Goal: Task Accomplishment & Management: Manage account settings

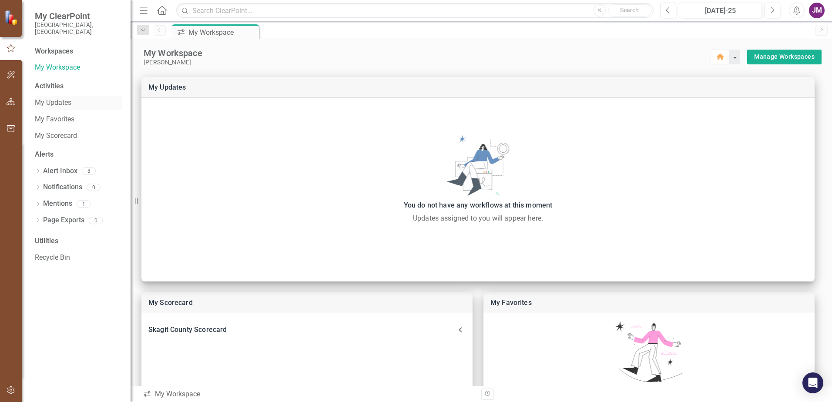
click at [58, 98] on link "My Updates" at bounding box center [78, 103] width 87 height 10
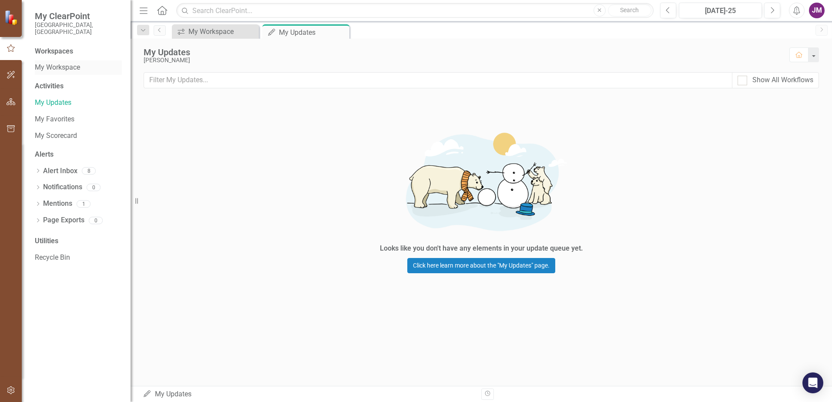
click at [55, 63] on link "My Workspace" at bounding box center [78, 68] width 87 height 10
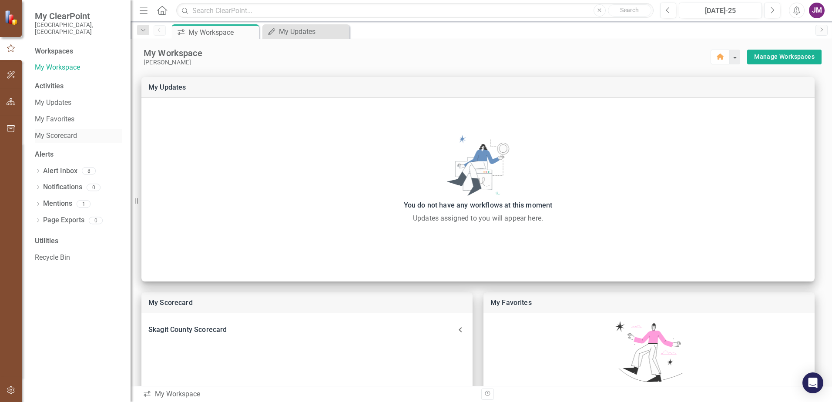
click at [65, 131] on link "My Scorecard" at bounding box center [78, 136] width 87 height 10
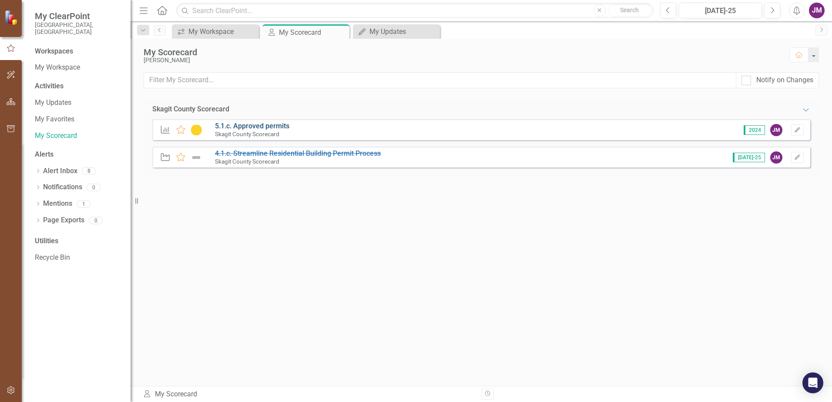
click at [264, 124] on link "5.1.c. Approved permits" at bounding box center [252, 126] width 74 height 8
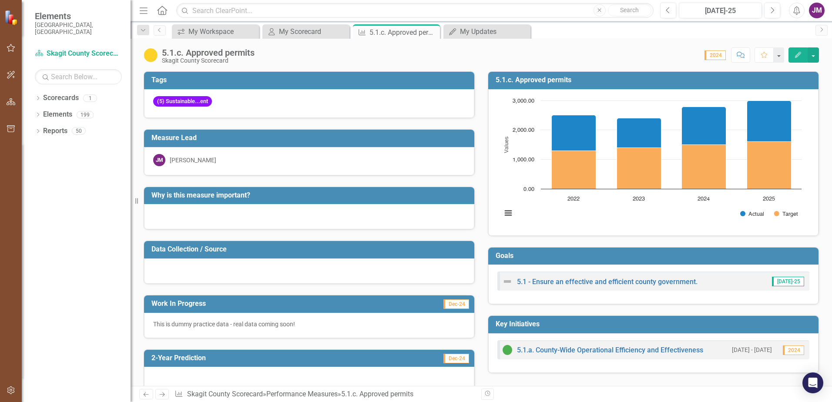
click at [57, 15] on span "Elements" at bounding box center [78, 16] width 87 height 10
click at [55, 20] on span "Elements" at bounding box center [78, 16] width 87 height 10
click at [50, 16] on span "Elements" at bounding box center [78, 16] width 87 height 10
click at [44, 27] on small "[GEOGRAPHIC_DATA], [GEOGRAPHIC_DATA]" at bounding box center [78, 28] width 87 height 14
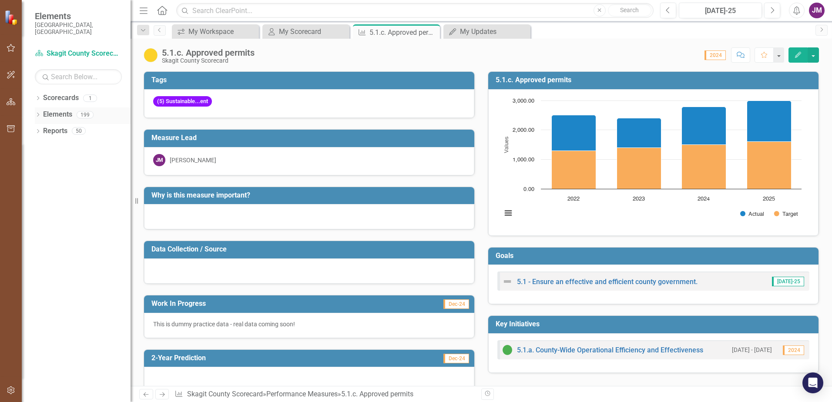
click at [64, 110] on link "Elements" at bounding box center [57, 115] width 29 height 10
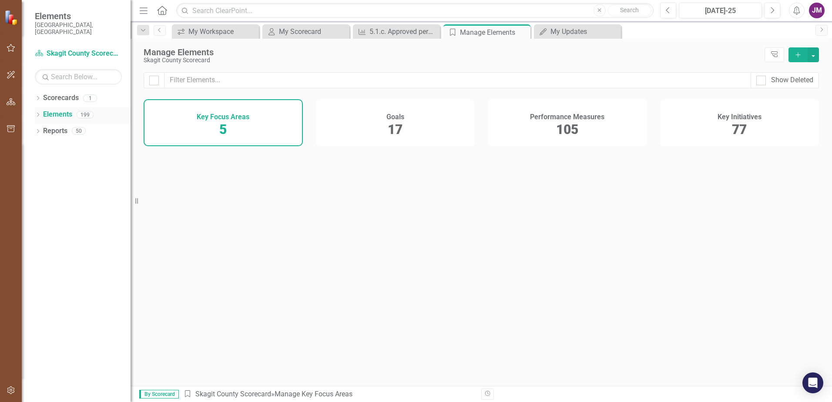
click at [37, 113] on icon "Dropdown" at bounding box center [38, 115] width 6 height 5
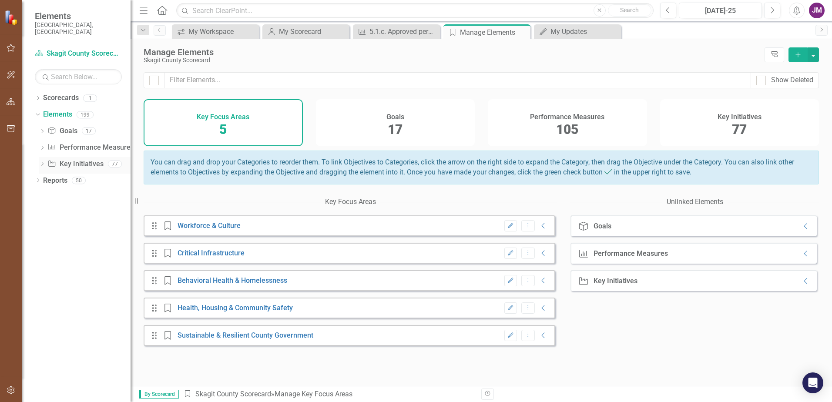
click at [64, 159] on link "Key Initiative Key Initiatives" at bounding box center [75, 164] width 56 height 10
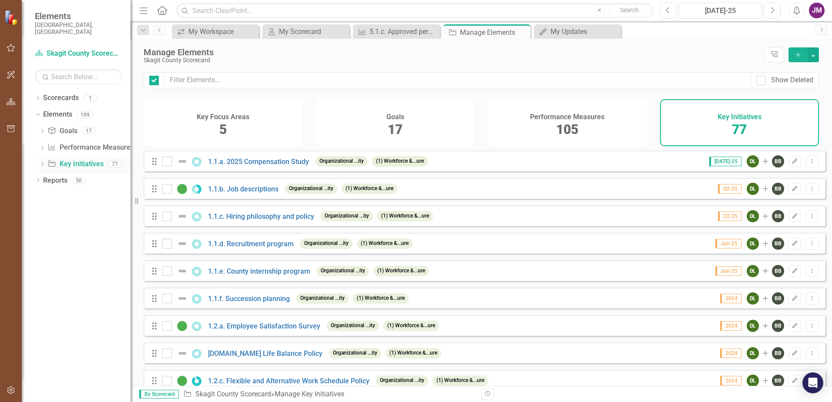
checkbox input "false"
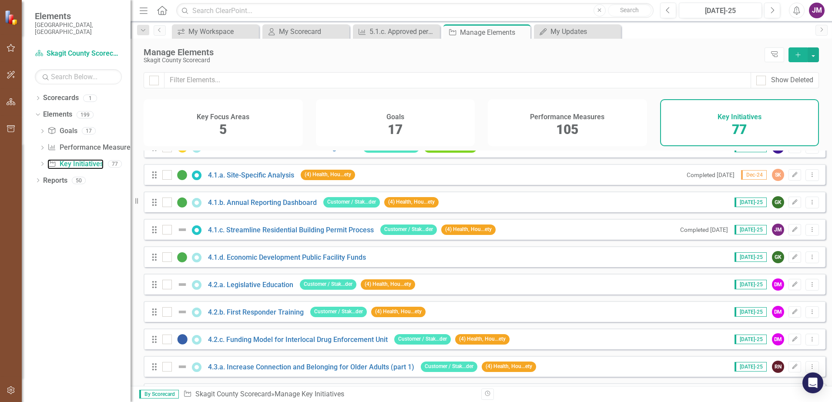
scroll to position [957, 0]
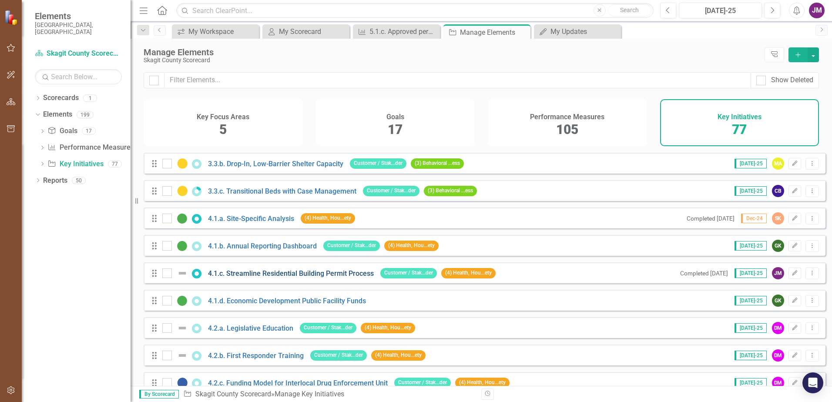
click at [232, 277] on link "4.1.c. Streamline Residential Building Permit Process" at bounding box center [291, 273] width 166 height 8
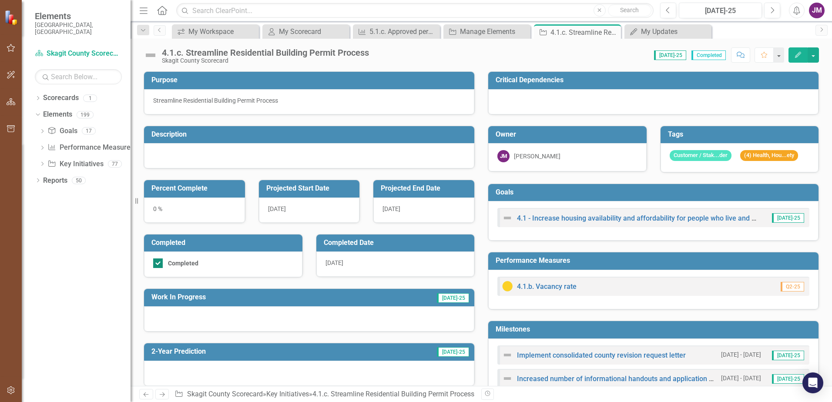
click at [158, 263] on input "Completed" at bounding box center [156, 261] width 6 height 6
checkbox input "false"
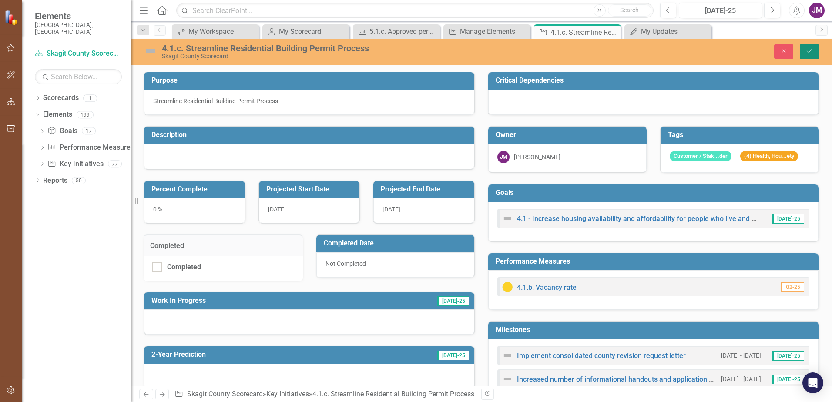
click at [445, 51] on icon "Save" at bounding box center [809, 51] width 8 height 6
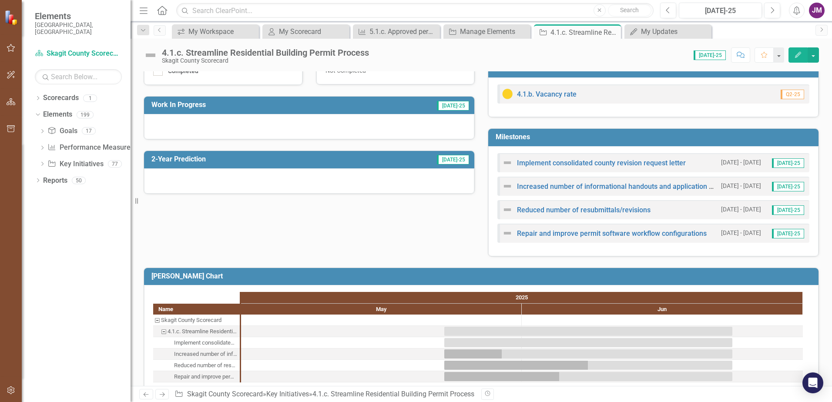
scroll to position [208, 0]
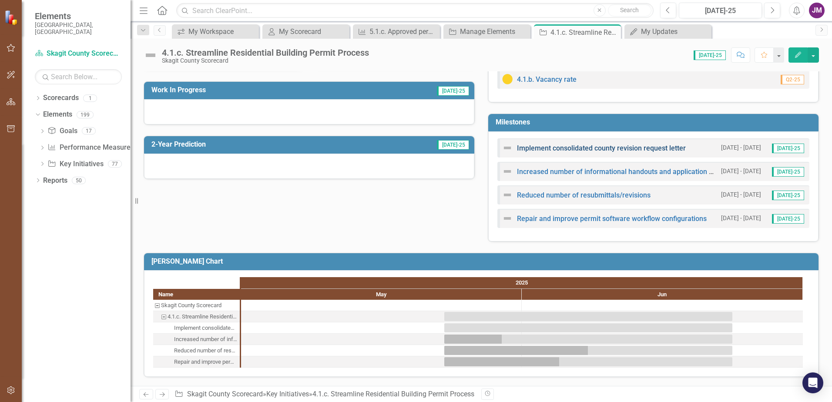
click at [445, 146] on link "Implement consolidated county revision request letter" at bounding box center [601, 148] width 169 height 8
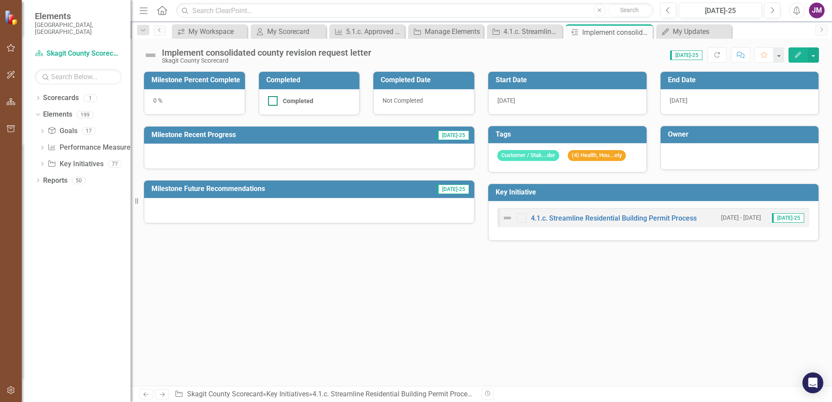
click at [269, 104] on div at bounding box center [273, 101] width 10 height 10
click at [269, 102] on input "Completed" at bounding box center [271, 99] width 6 height 6
checkbox input "true"
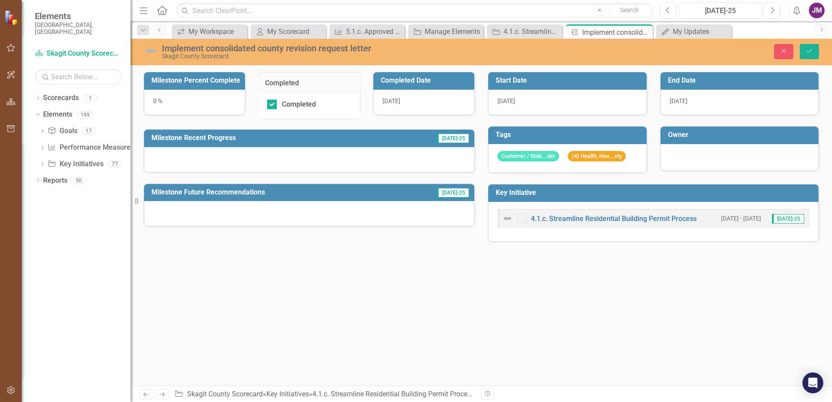
click at [182, 107] on div "0 %" at bounding box center [194, 102] width 101 height 25
click at [149, 98] on div "0 %" at bounding box center [194, 102] width 101 height 25
click at [166, 104] on div "0 %" at bounding box center [194, 102] width 101 height 25
click at [445, 100] on div "[DATE]" at bounding box center [739, 102] width 158 height 25
click at [445, 101] on span "[DATE]" at bounding box center [679, 100] width 18 height 7
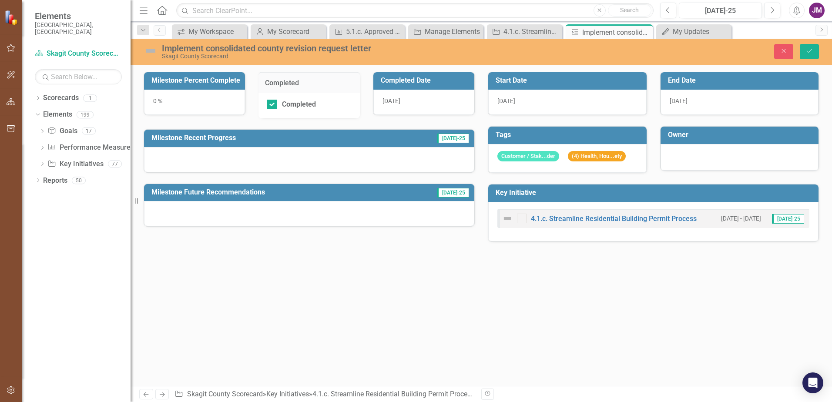
click at [445, 101] on span "[DATE]" at bounding box center [679, 100] width 18 height 7
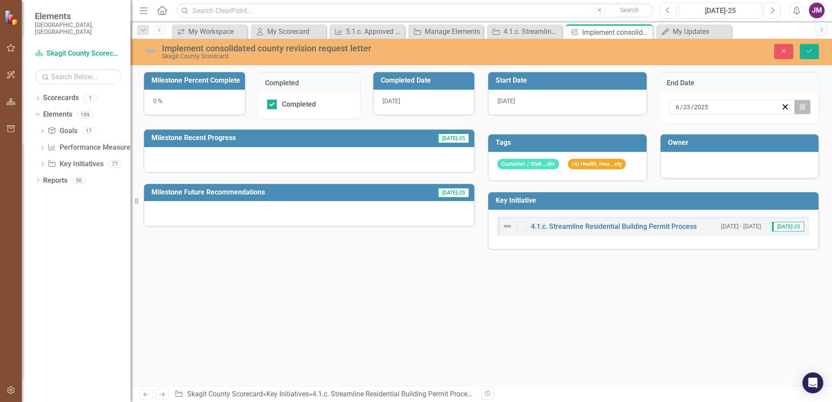
click at [445, 114] on button "Calendar" at bounding box center [802, 107] width 17 height 15
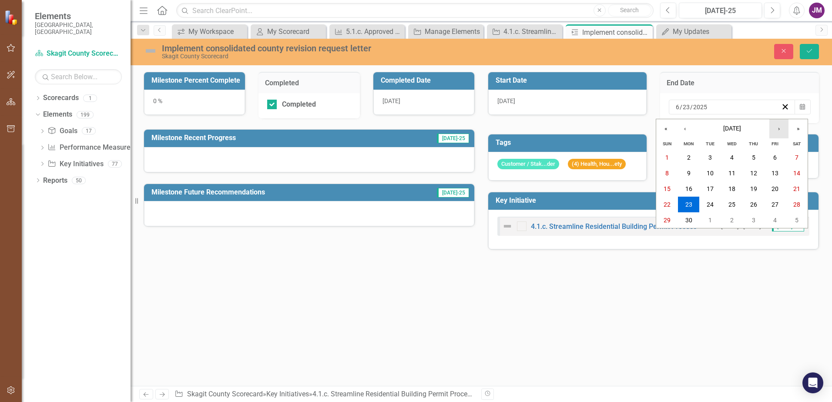
click at [445, 129] on button "›" at bounding box center [778, 128] width 19 height 19
click at [445, 205] on abbr "18" at bounding box center [688, 204] width 7 height 7
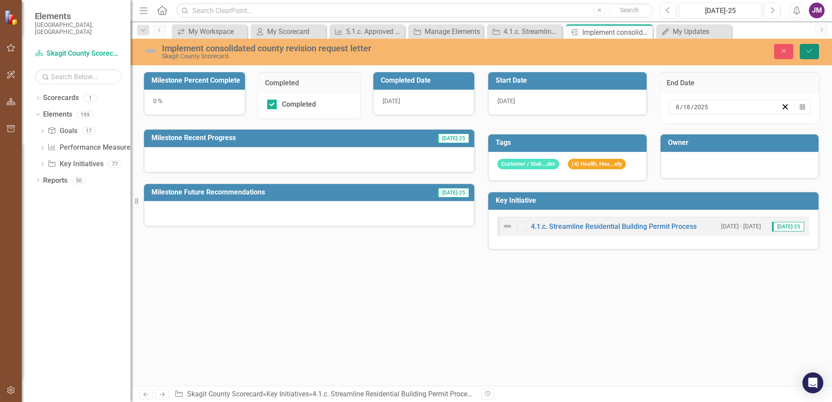
click at [445, 54] on icon "Save" at bounding box center [809, 51] width 8 height 6
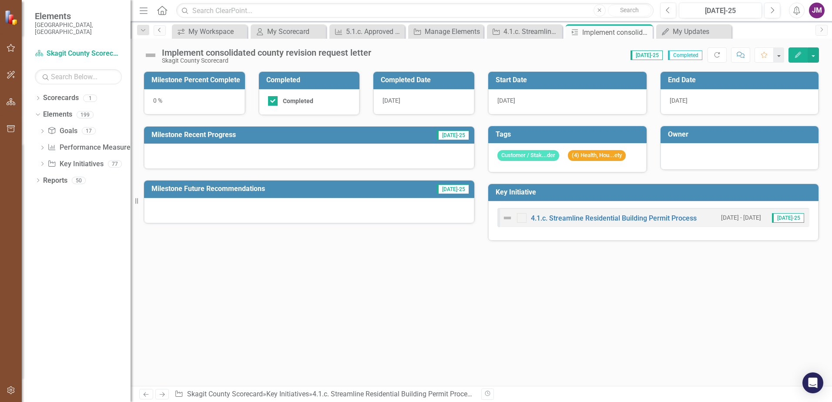
click at [161, 30] on icon "Previous" at bounding box center [159, 29] width 7 height 5
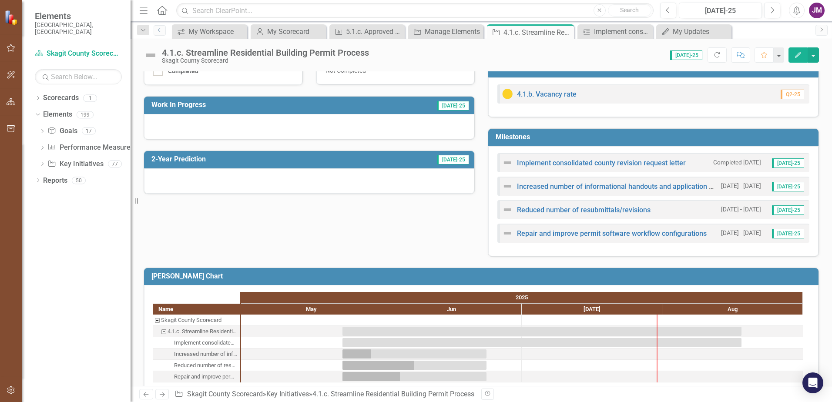
scroll to position [208, 0]
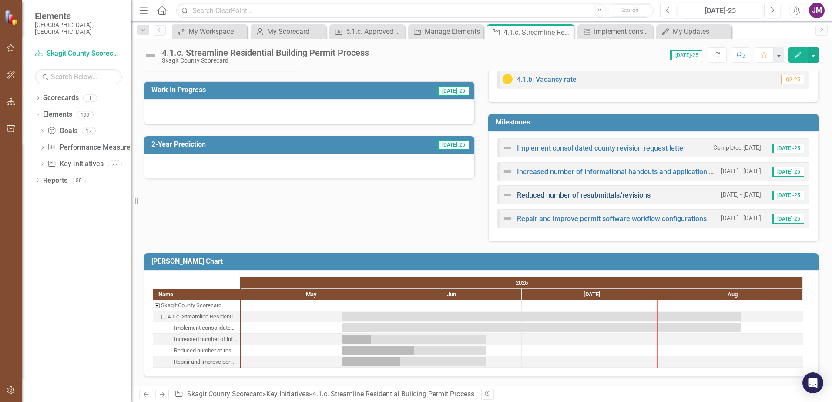
click at [445, 194] on link "Reduced number of resubmittals/revisions" at bounding box center [584, 195] width 134 height 8
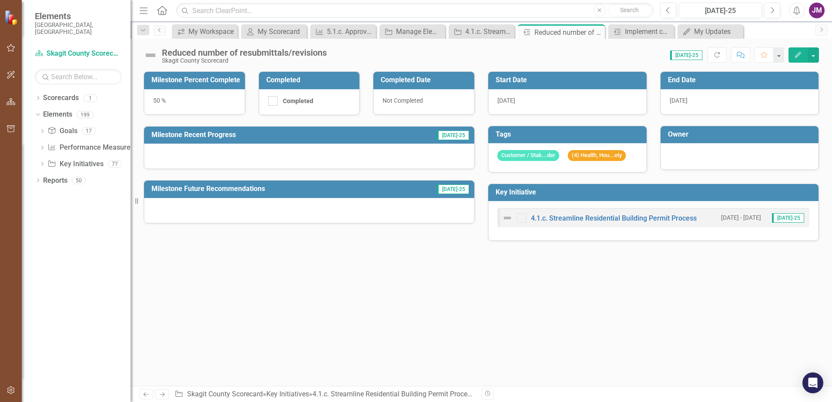
click at [445, 100] on span "[DATE]" at bounding box center [679, 100] width 18 height 7
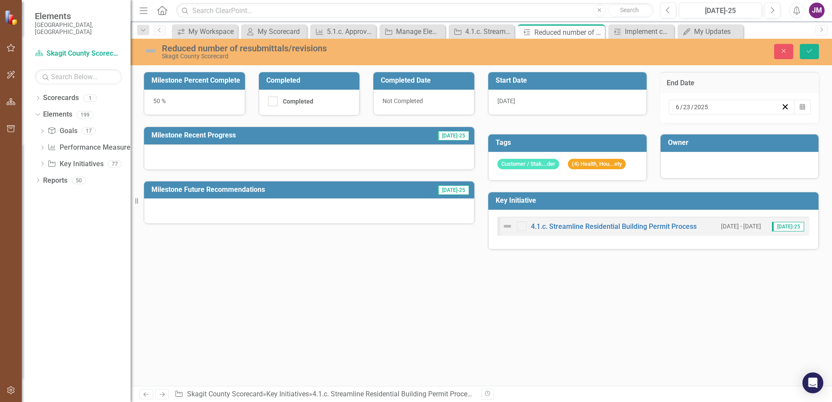
click at [445, 107] on div "[DATE]" at bounding box center [727, 107] width 107 height 9
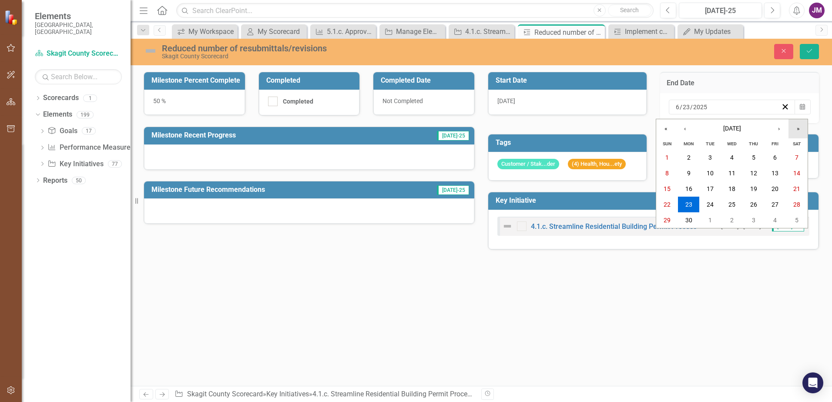
click at [445, 128] on button "»" at bounding box center [797, 128] width 19 height 19
click at [445, 127] on button "›" at bounding box center [778, 128] width 19 height 19
click at [445, 128] on button "›" at bounding box center [778, 128] width 19 height 19
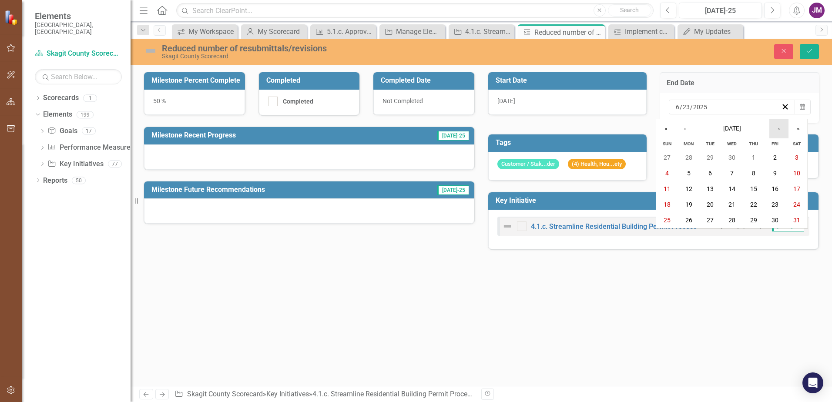
click at [445, 128] on button "›" at bounding box center [778, 128] width 19 height 19
click at [445, 128] on button "‹" at bounding box center [684, 128] width 19 height 19
click at [445, 216] on button "31" at bounding box center [754, 220] width 22 height 16
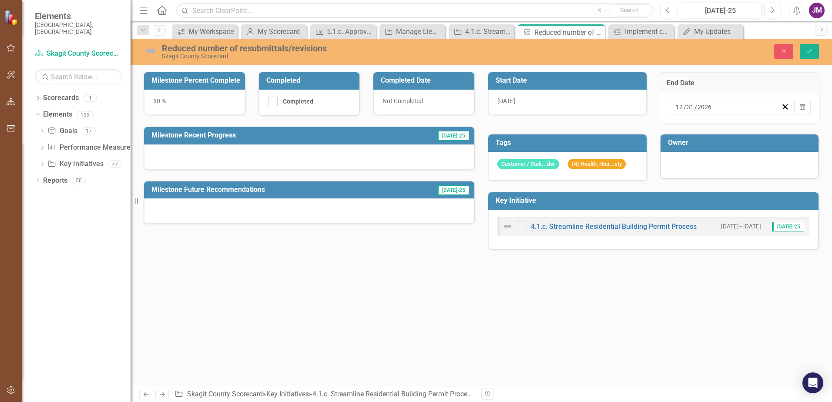
click at [164, 99] on div "50 %" at bounding box center [194, 102] width 101 height 25
click at [160, 100] on div "50 %" at bounding box center [194, 102] width 101 height 25
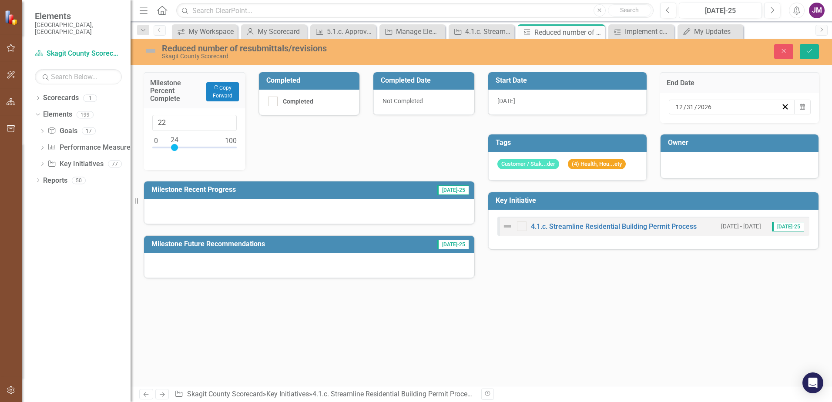
type input "25"
drag, startPoint x: 191, startPoint y: 147, endPoint x: 172, endPoint y: 145, distance: 19.2
click at [172, 145] on div at bounding box center [175, 147] width 7 height 7
click at [445, 53] on button "Save" at bounding box center [809, 51] width 19 height 15
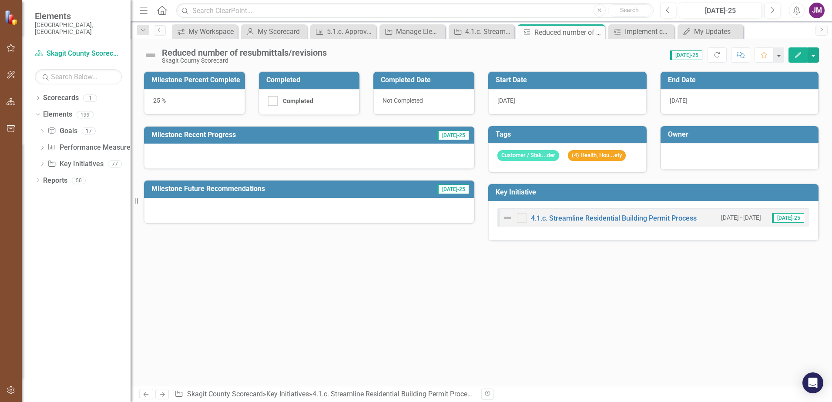
click at [162, 33] on link "Previous" at bounding box center [160, 30] width 12 height 10
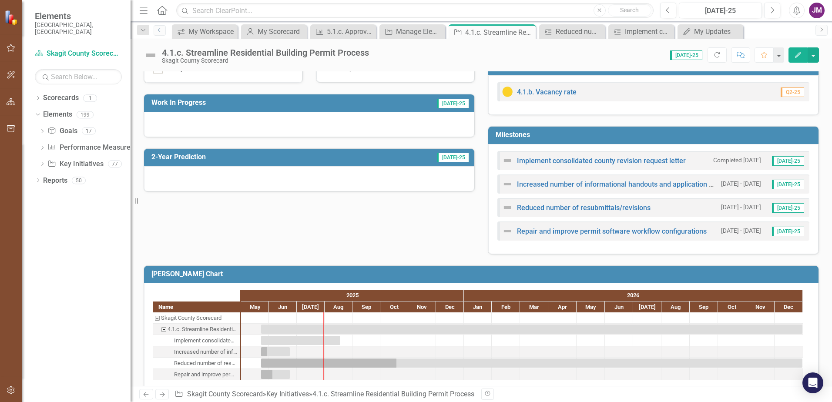
scroll to position [208, 0]
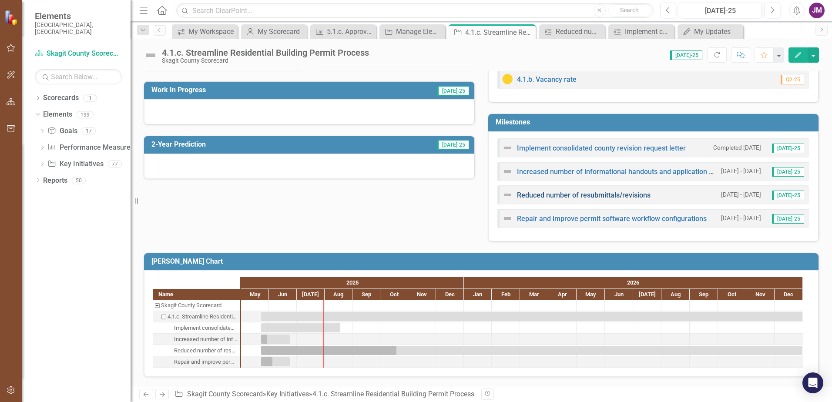
click at [445, 197] on link "Reduced number of resubmittals/revisions" at bounding box center [584, 195] width 134 height 8
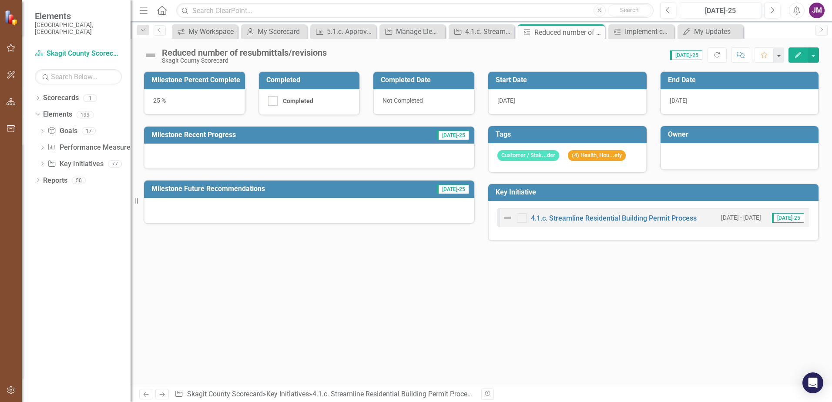
click at [164, 32] on link "Previous" at bounding box center [160, 30] width 12 height 10
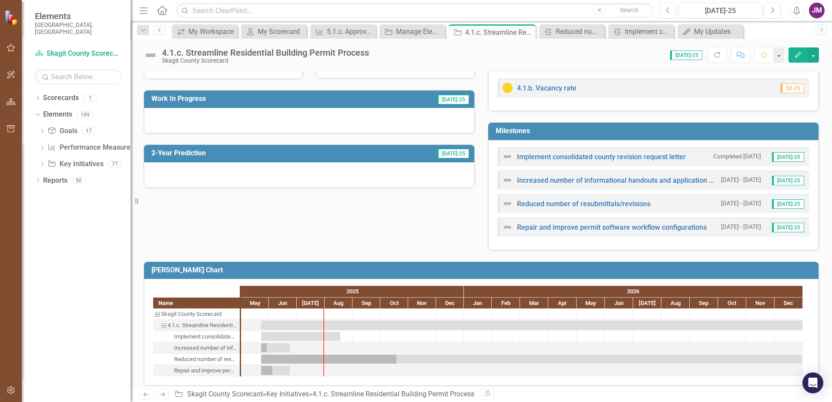
scroll to position [208, 0]
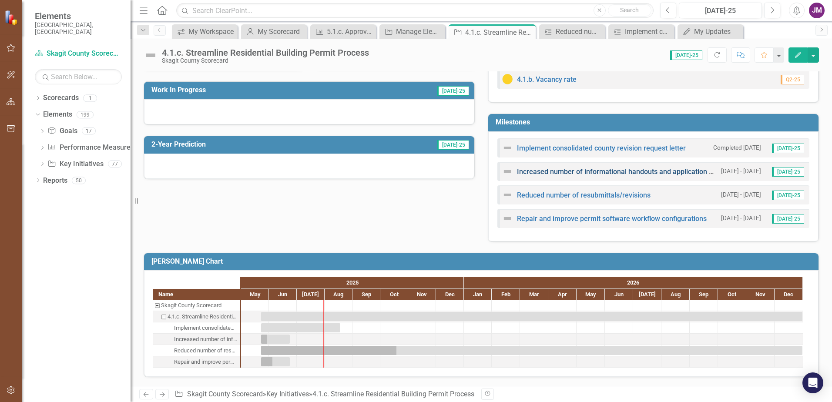
click at [445, 172] on link "Increased number of informational handouts and application guidance" at bounding box center [627, 171] width 221 height 8
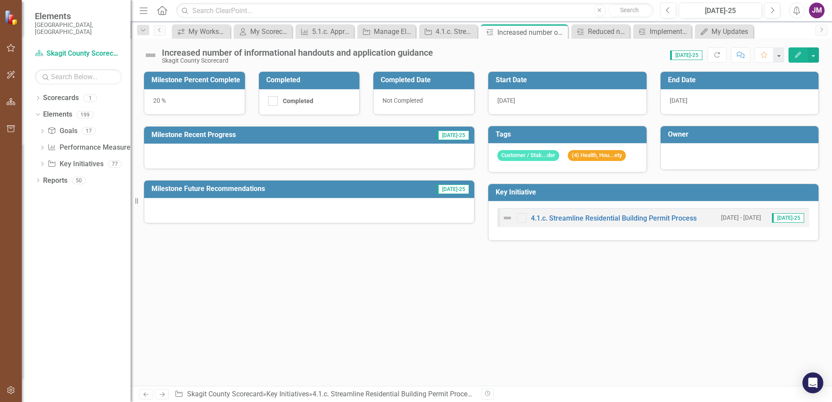
click at [161, 104] on div "20 %" at bounding box center [194, 101] width 101 height 25
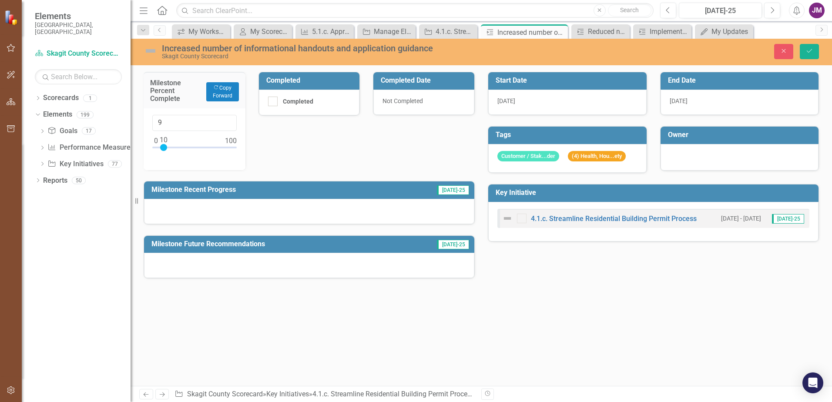
type input "10"
drag, startPoint x: 173, startPoint y: 146, endPoint x: 165, endPoint y: 147, distance: 7.9
click at [165, 147] on div at bounding box center [163, 147] width 7 height 7
click at [445, 100] on span "[DATE]" at bounding box center [679, 100] width 18 height 7
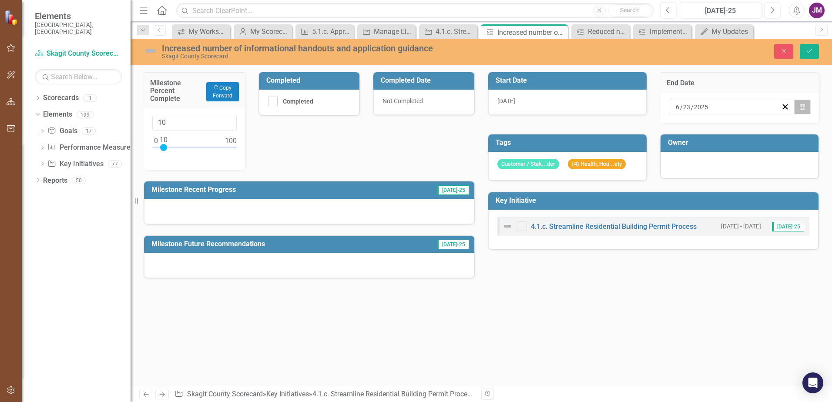
click at [445, 105] on icon "Calendar" at bounding box center [802, 107] width 5 height 6
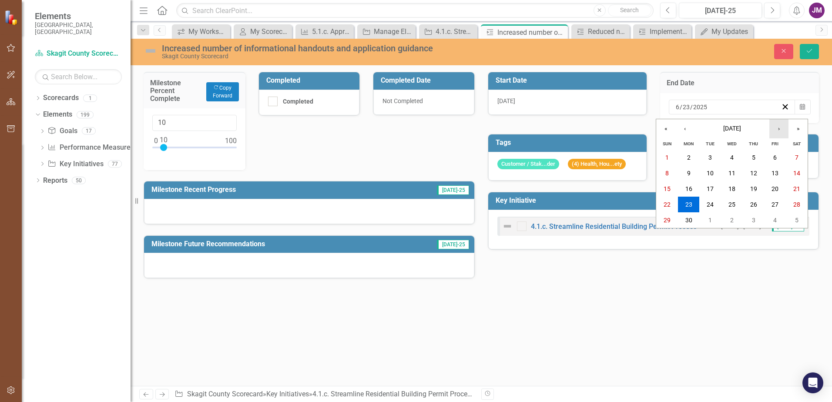
click at [445, 129] on button "›" at bounding box center [778, 128] width 19 height 19
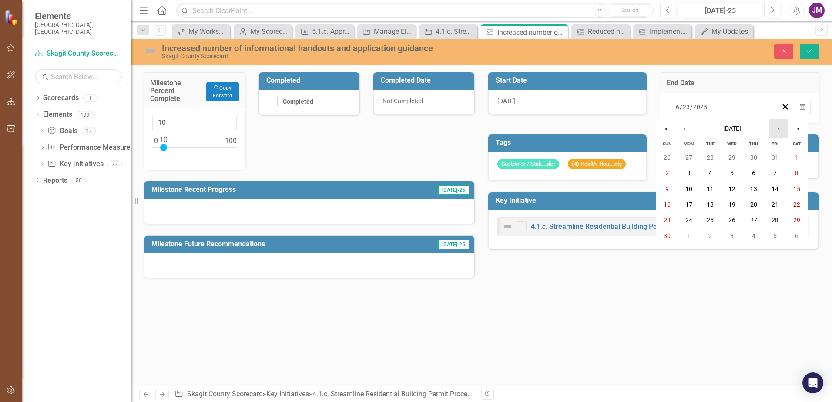
click at [445, 129] on button "›" at bounding box center [778, 128] width 19 height 19
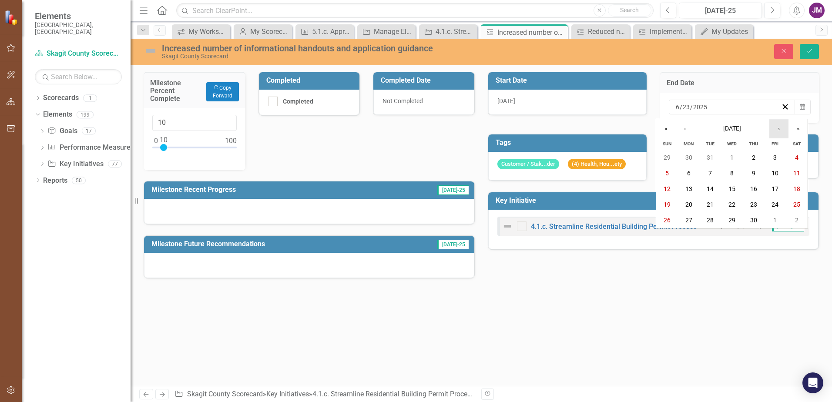
click at [445, 129] on button "›" at bounding box center [778, 128] width 19 height 19
click at [445, 50] on icon "Save" at bounding box center [809, 51] width 8 height 6
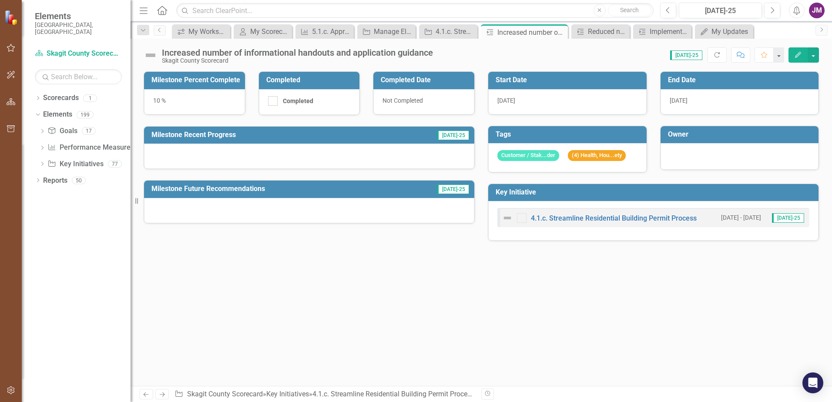
click at [226, 156] on div at bounding box center [309, 156] width 330 height 25
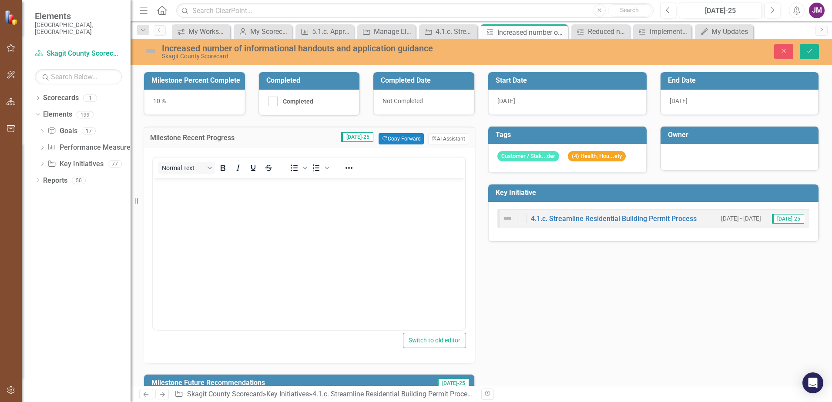
click at [206, 227] on body "Rich Text Area. Press ALT-0 for help." at bounding box center [309, 243] width 312 height 131
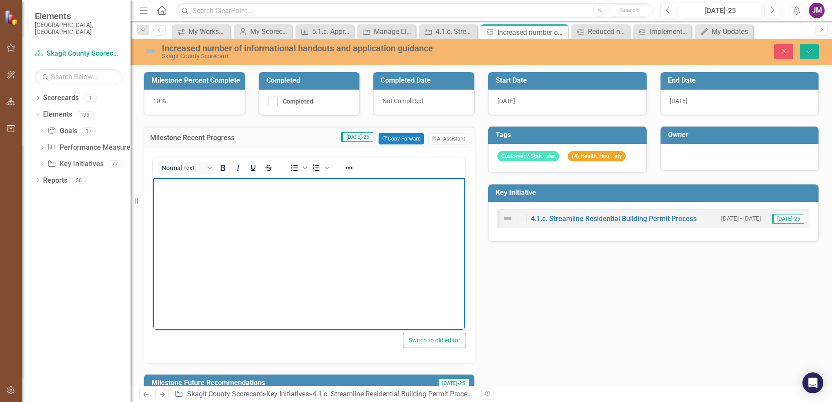
click at [445, 286] on div "Milestone Percent Complete 10 % Completed Completed Completed Date Not Complete…" at bounding box center [481, 239] width 688 height 356
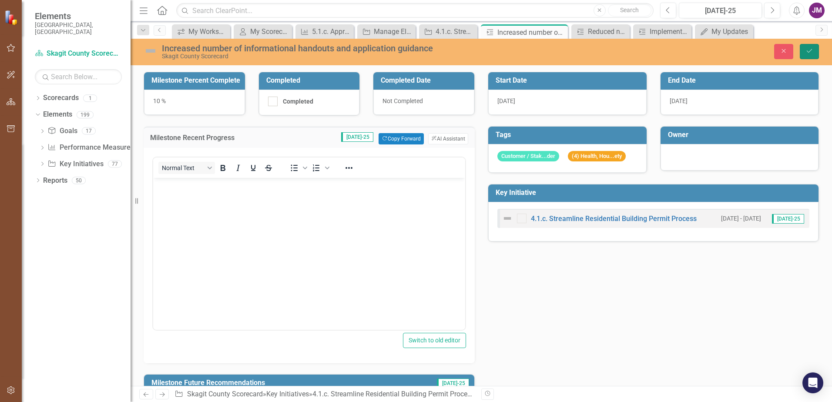
click at [445, 52] on button "Save" at bounding box center [809, 51] width 19 height 15
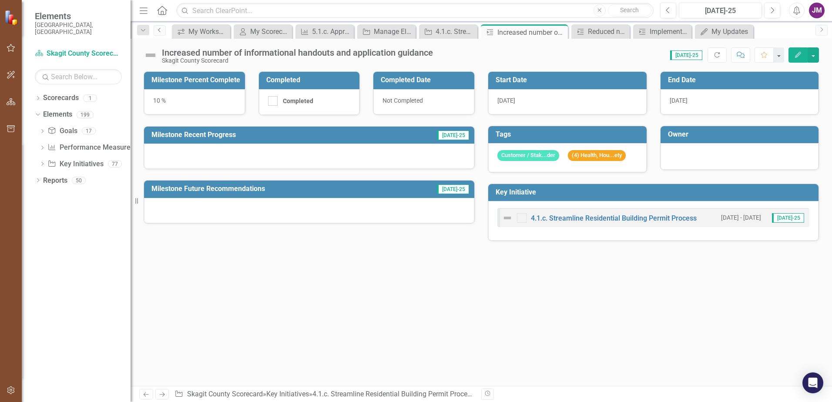
click at [159, 30] on icon "Previous" at bounding box center [159, 29] width 7 height 5
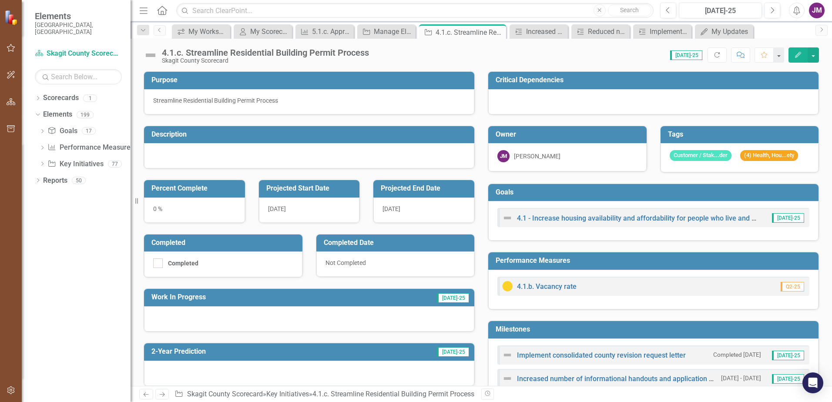
click at [191, 156] on div at bounding box center [309, 155] width 330 height 25
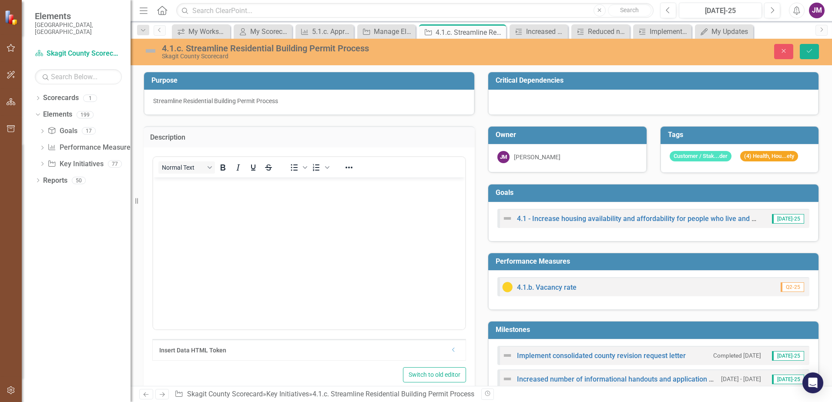
click at [205, 220] on body "Rich Text Area. Press ALT-0 for help." at bounding box center [309, 242] width 312 height 131
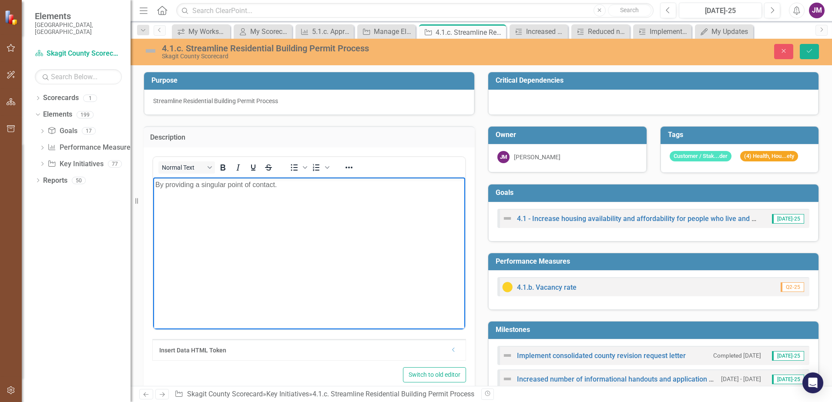
click at [166, 184] on p "By providing a singular point of contact." at bounding box center [309, 184] width 308 height 10
click at [282, 205] on p "providing a singular point of contact." at bounding box center [309, 202] width 308 height 10
click at [158, 201] on p "providing a singular point of contact" at bounding box center [309, 202] width 308 height 10
click at [328, 214] on p "Additional tip sheets and handouts for customers" at bounding box center [309, 219] width 308 height 10
click at [267, 202] on p "Providing a singular point of contact" at bounding box center [309, 202] width 308 height 10
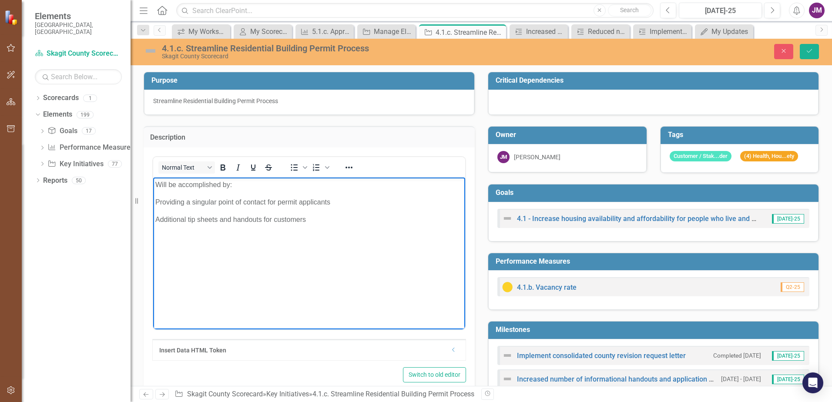
click at [156, 202] on p "Providing a singular point of contact for permit applicants" at bounding box center [309, 202] width 308 height 10
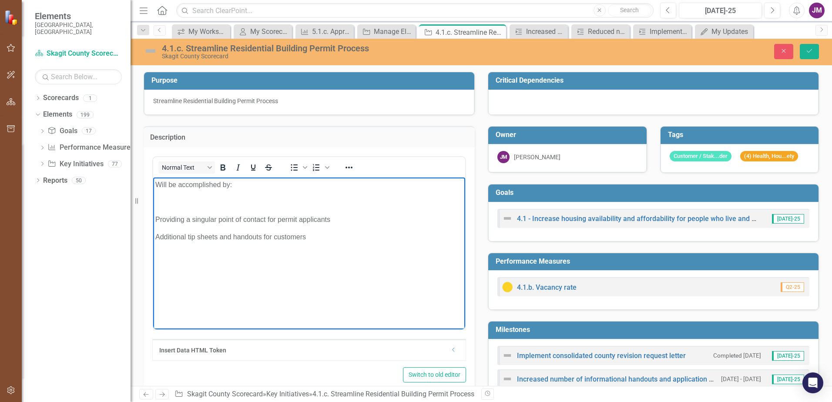
click at [168, 204] on p "Rich Text Area. Press ALT-0 for help." at bounding box center [309, 202] width 308 height 10
click at [188, 201] on p "Complete configuration" at bounding box center [309, 202] width 308 height 10
click at [325, 198] on p "Complete permit software configuration" at bounding box center [309, 202] width 308 height 10
drag, startPoint x: 293, startPoint y: 203, endPoint x: 277, endPoint y: 203, distance: 15.7
click at [277, 203] on p "Complete permit software configuration lkl" at bounding box center [309, 202] width 308 height 10
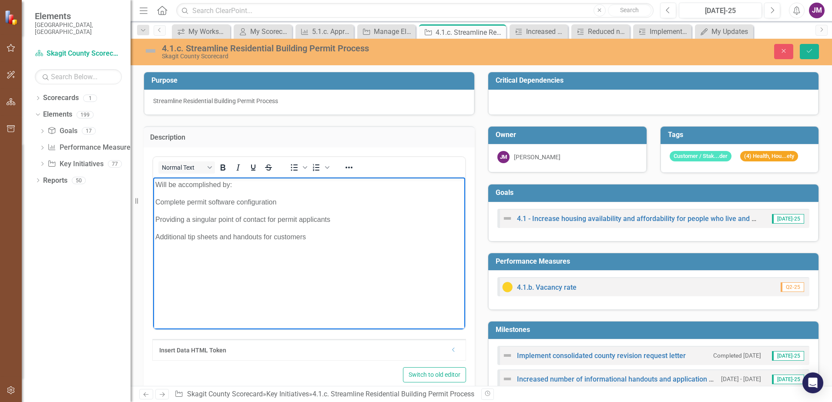
click at [353, 242] on body "Will be accomplished by: Complete permit software configuration Providing a sin…" at bounding box center [309, 242] width 312 height 131
click at [350, 239] on p "Additional tip sheets and handouts for customers" at bounding box center [309, 236] width 308 height 10
click at [350, 233] on p "Additional tip sheets and handouts for customers" at bounding box center [309, 236] width 308 height 10
click at [362, 245] on body "Will be accomplished by: Complete permit software configuration Providing a sin…" at bounding box center [309, 242] width 312 height 131
click at [345, 242] on body "Will be accomplished by: Complete permit software configuration Providing a sin…" at bounding box center [309, 242] width 312 height 131
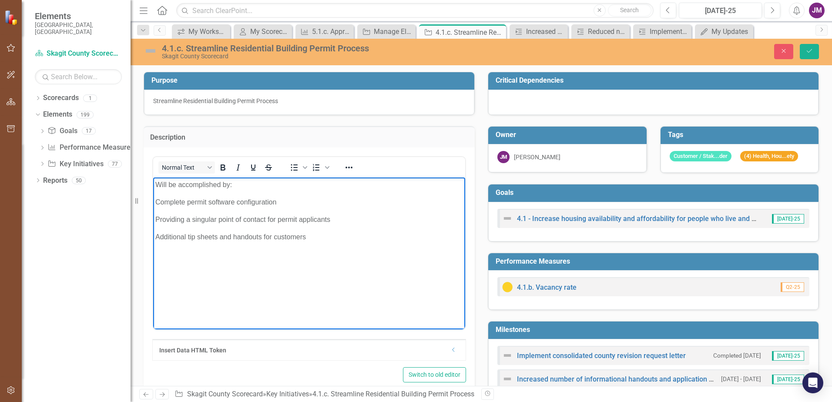
click at [339, 234] on p "Additional tip sheets and handouts for customers" at bounding box center [309, 236] width 308 height 10
click at [343, 238] on p "Additional tip sheets and handouts for customers" at bounding box center [309, 236] width 308 height 10
click at [361, 231] on p "Additional tip sheets and handouts for customers" at bounding box center [309, 236] width 308 height 10
click at [363, 235] on p "Additional tip sheets and handouts for customers" at bounding box center [309, 236] width 308 height 10
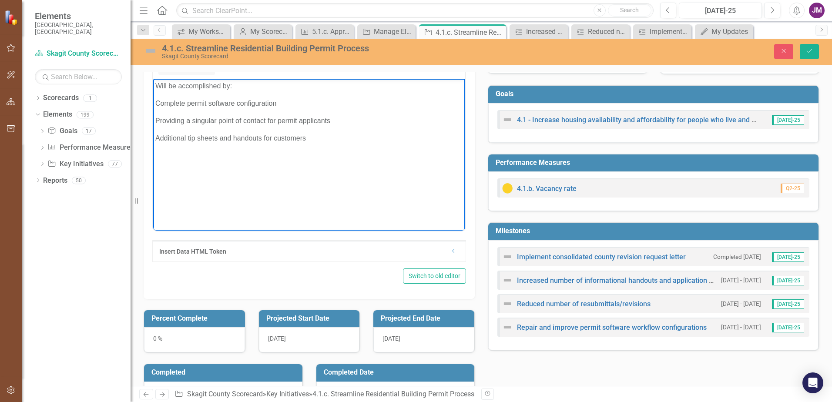
scroll to position [131, 0]
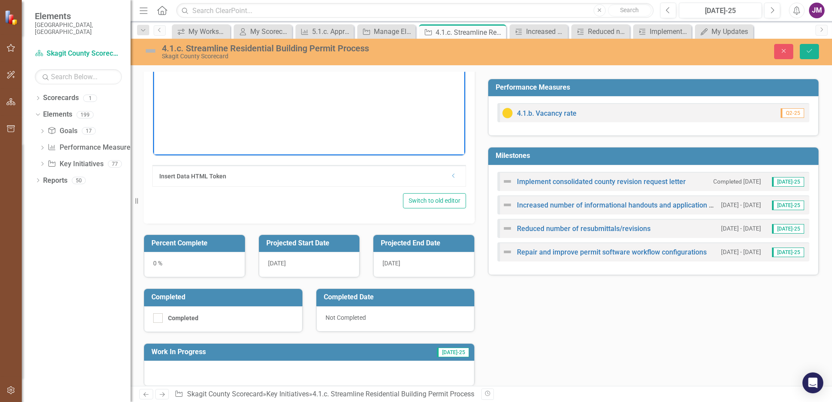
click at [320, 117] on body "Will be accomplished by: Complete permit software configuration Providing a sin…" at bounding box center [309, 68] width 312 height 131
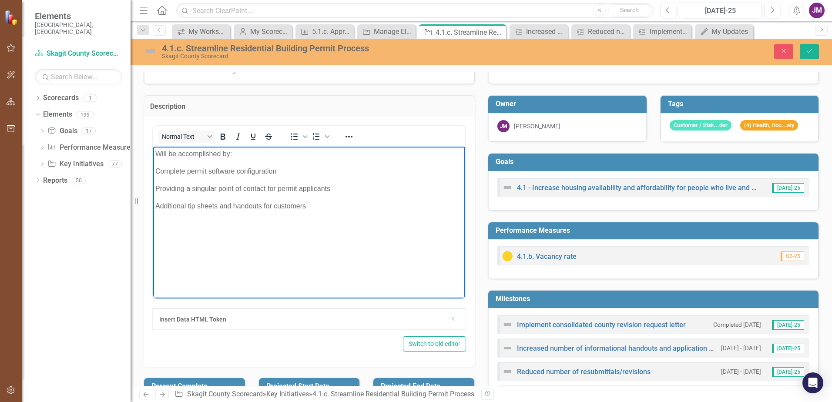
scroll to position [44, 0]
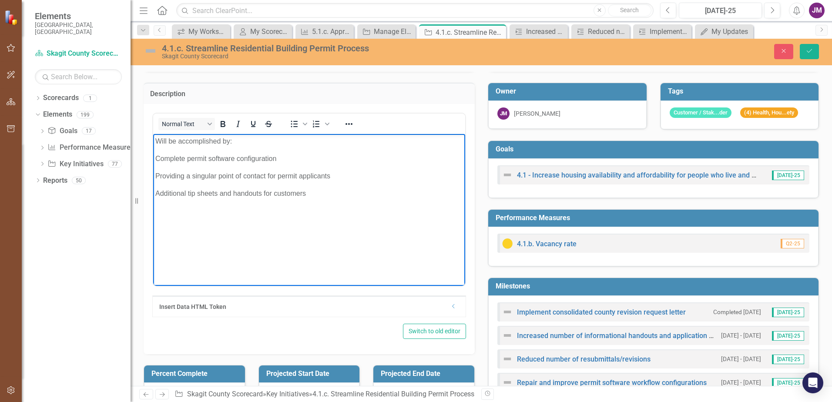
click at [329, 194] on p "Additional tip sheets and handouts for customers" at bounding box center [309, 193] width 308 height 10
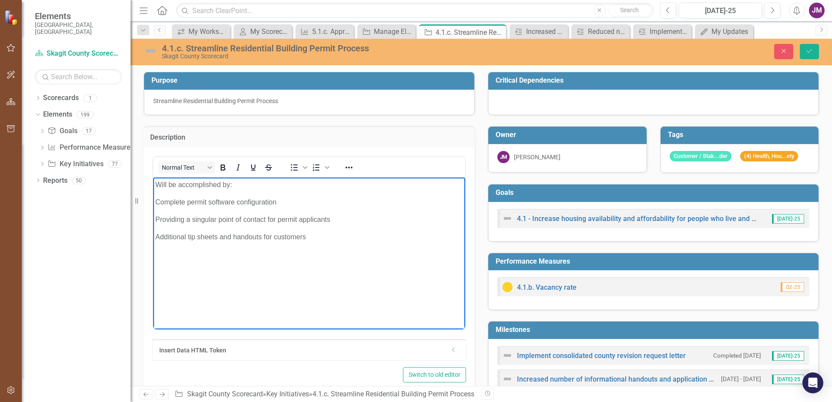
click at [372, 242] on body "Will be accomplished by: Complete permit software configuration Providing a sin…" at bounding box center [309, 242] width 312 height 131
click at [345, 242] on body "Will be accomplished by: Complete permit software configuration Providing a sin…" at bounding box center [309, 242] width 312 height 131
click at [339, 236] on p "Additional tip sheets and handouts for customers" at bounding box center [309, 236] width 308 height 10
click at [355, 255] on p "Rich Text Area. Press ALT-0 for help." at bounding box center [309, 254] width 308 height 10
click at [318, 230] on body "Will be accomplished by: Complete permit software configuration Providing a sin…" at bounding box center [309, 242] width 312 height 131
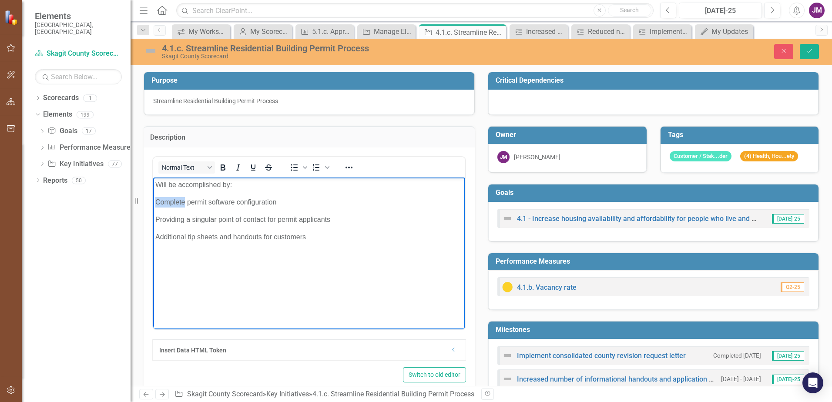
drag, startPoint x: 185, startPoint y: 201, endPoint x: 149, endPoint y: 198, distance: 36.3
click at [153, 198] on html "Will be accomplished by: Complete permit software configuration Providing a sin…" at bounding box center [309, 242] width 312 height 131
click at [185, 203] on p "Complete permit software configuration" at bounding box center [309, 202] width 308 height 10
click at [353, 207] on p "Complete various aspects of permit software configuration" at bounding box center [309, 202] width 308 height 10
click at [344, 218] on p "Providing a singular point of contact for permit applicants" at bounding box center [309, 219] width 308 height 10
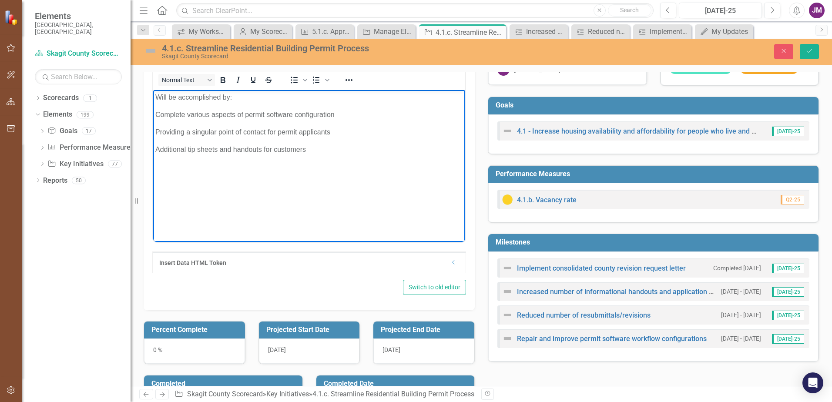
scroll to position [87, 0]
click at [340, 150] on p "Additional tip sheets and handouts for customers" at bounding box center [309, 149] width 308 height 10
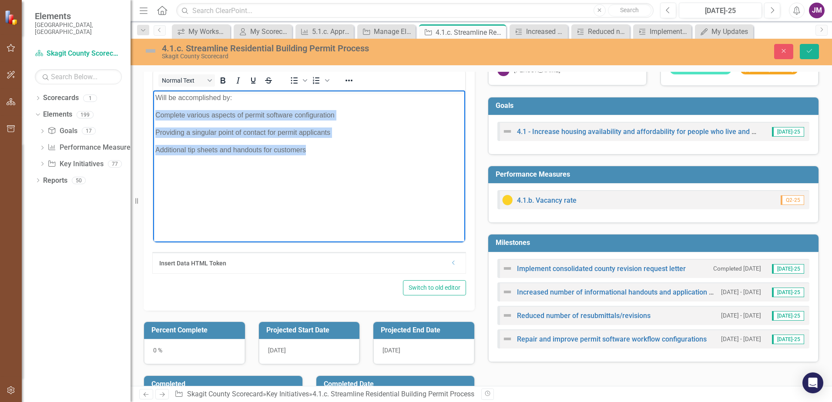
drag, startPoint x: 332, startPoint y: 153, endPoint x: 154, endPoint y: 110, distance: 183.6
click at [154, 110] on body "Will be accomplished by: Complete various aspects of permit software configurat…" at bounding box center [309, 155] width 312 height 131
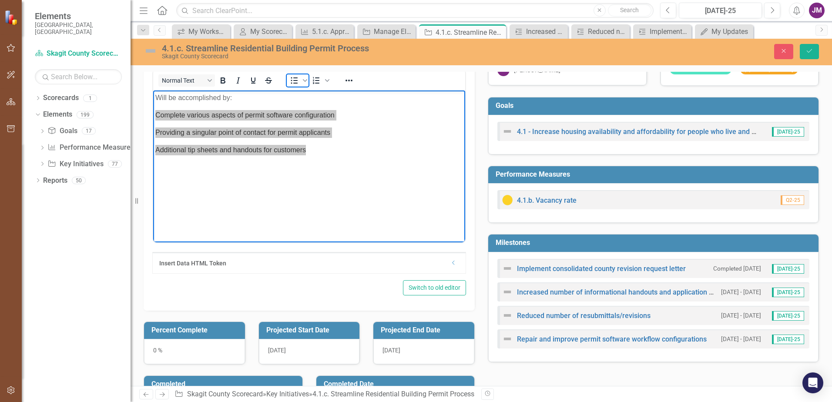
click at [295, 79] on icon "Bullet list" at bounding box center [294, 80] width 10 height 10
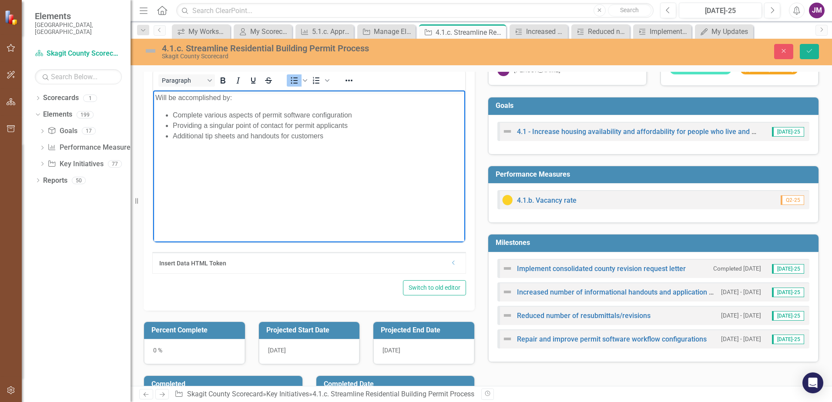
drag, startPoint x: 325, startPoint y: 147, endPoint x: 329, endPoint y: 158, distance: 11.6
click at [325, 147] on body "Will be accomplished by: Complete various aspects of permit software configurat…" at bounding box center [309, 155] width 312 height 131
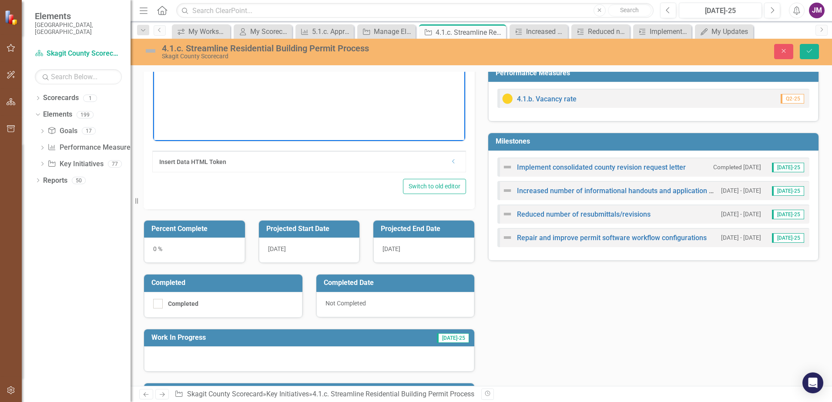
scroll to position [174, 0]
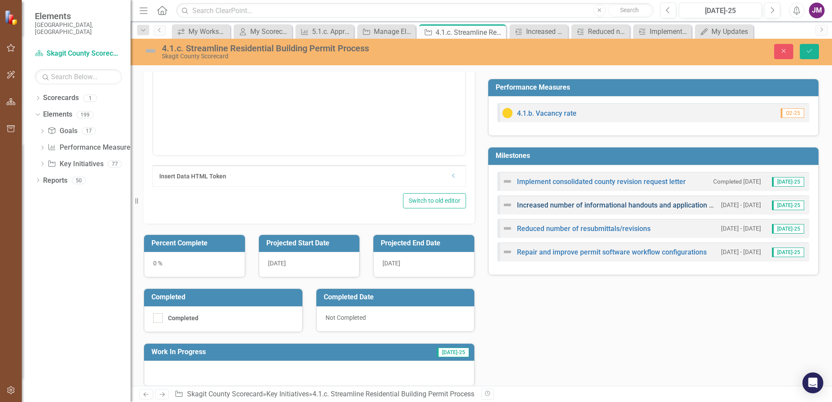
click at [445, 206] on link "Increased number of informational handouts and application guidance" at bounding box center [627, 205] width 221 height 8
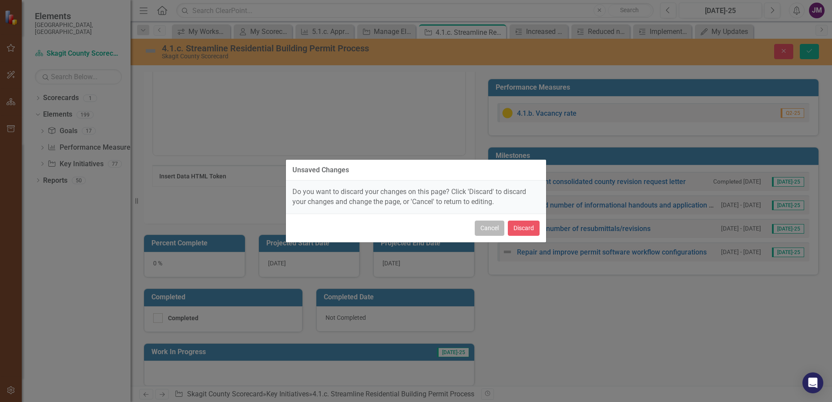
click at [445, 227] on button "Cancel" at bounding box center [490, 228] width 30 height 15
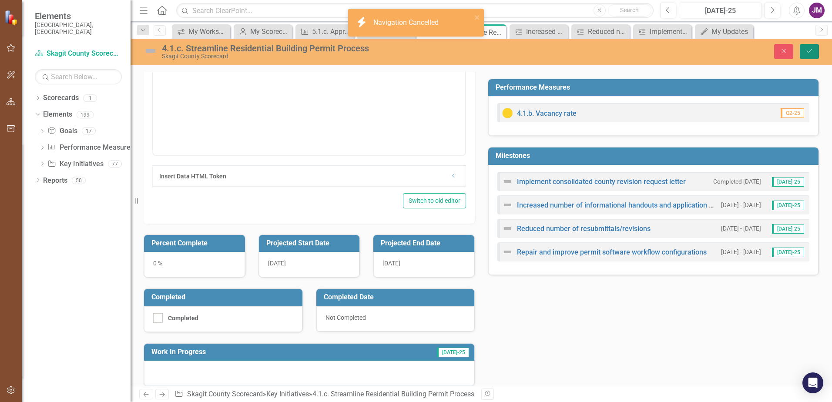
click at [445, 53] on icon "Save" at bounding box center [809, 51] width 8 height 6
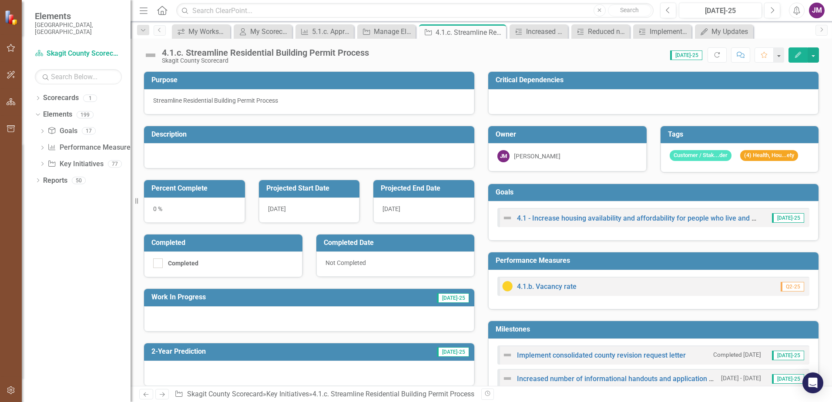
scroll to position [208, 0]
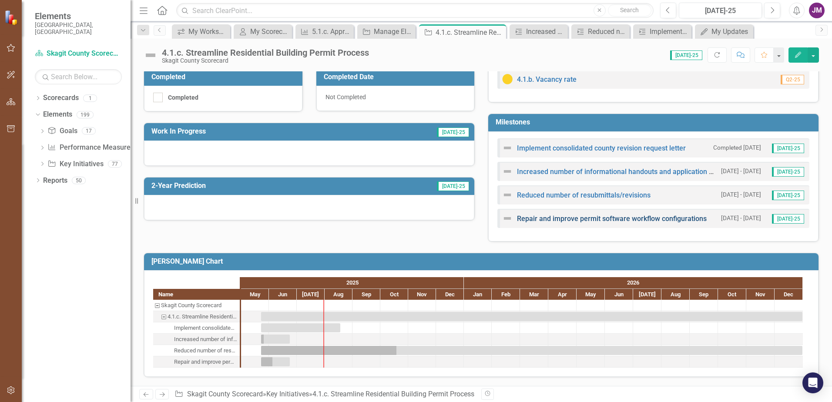
click at [445, 219] on link "Repair and improve permit software workflow configurations" at bounding box center [612, 218] width 190 height 8
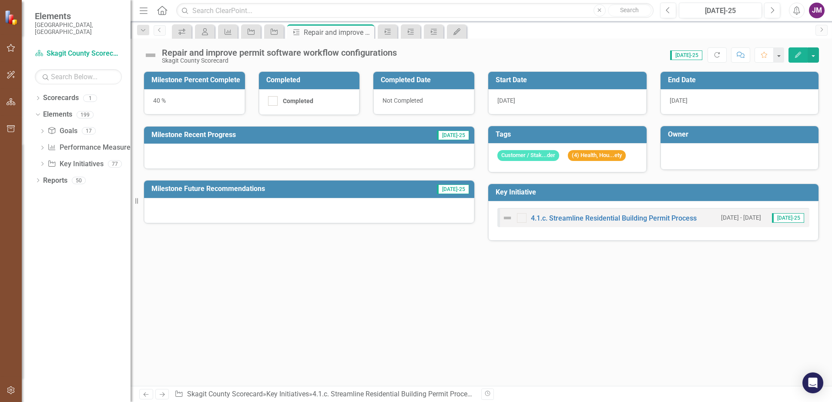
click at [445, 97] on div "[DATE]" at bounding box center [739, 101] width 158 height 25
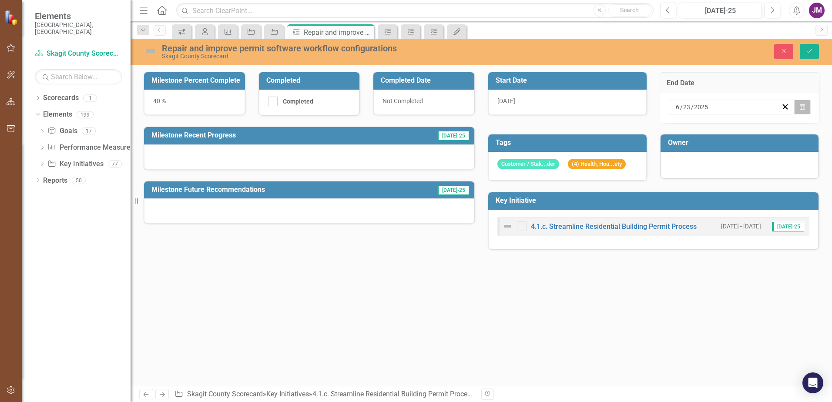
click at [445, 104] on icon "button" at bounding box center [802, 107] width 5 height 6
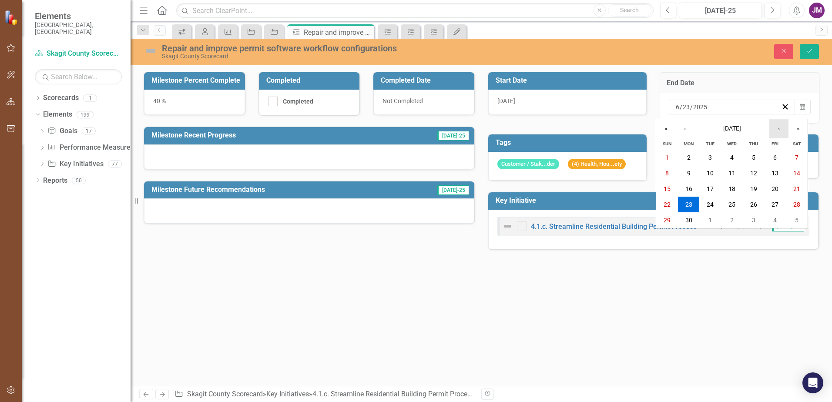
click at [445, 127] on button "›" at bounding box center [778, 128] width 19 height 19
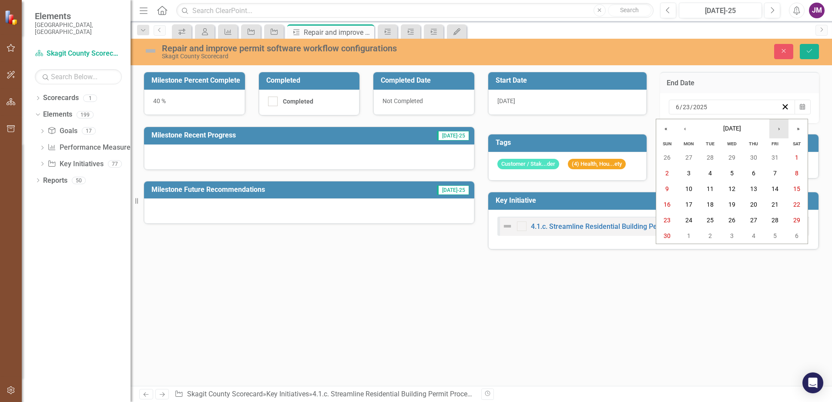
click at [445, 127] on button "›" at bounding box center [778, 128] width 19 height 19
click at [445, 127] on button "‹" at bounding box center [684, 128] width 19 height 19
click at [445, 217] on abbr "31" at bounding box center [731, 220] width 7 height 7
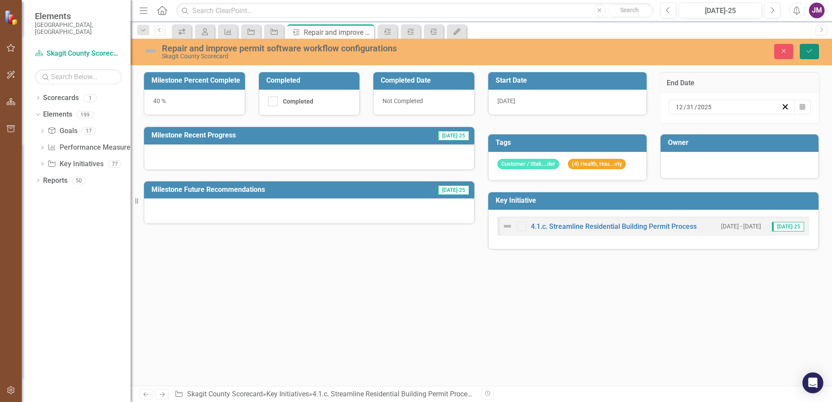
click at [445, 53] on icon "Save" at bounding box center [809, 51] width 8 height 6
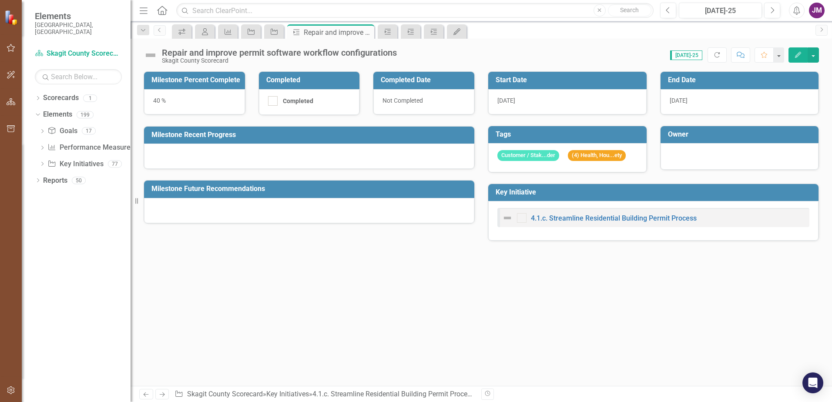
click at [183, 91] on div "40 %" at bounding box center [194, 101] width 101 height 25
click at [185, 94] on div "40 %" at bounding box center [194, 101] width 101 height 25
click at [159, 99] on div "40 %" at bounding box center [194, 101] width 101 height 25
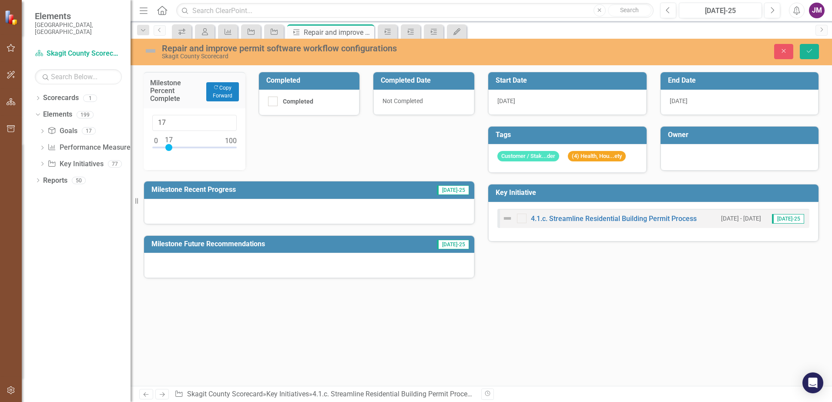
type input "20"
drag, startPoint x: 185, startPoint y: 147, endPoint x: 170, endPoint y: 149, distance: 15.8
click at [170, 149] on div at bounding box center [171, 147] width 7 height 7
click at [445, 45] on button "Save" at bounding box center [809, 51] width 19 height 15
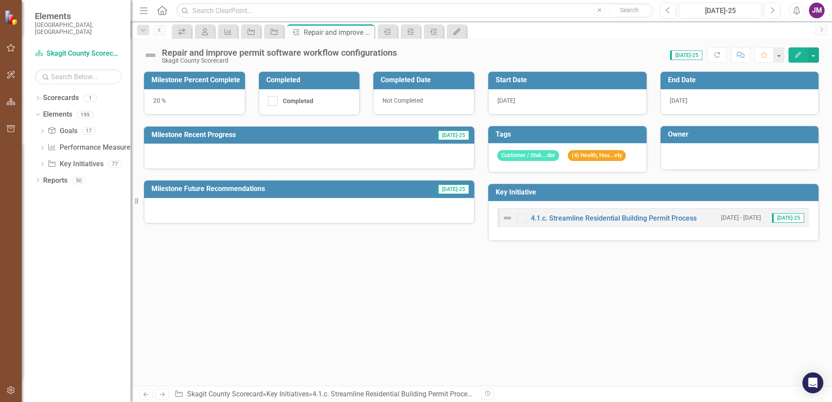
drag, startPoint x: 156, startPoint y: 30, endPoint x: 163, endPoint y: 33, distance: 7.8
click at [156, 30] on link "Previous" at bounding box center [160, 30] width 12 height 10
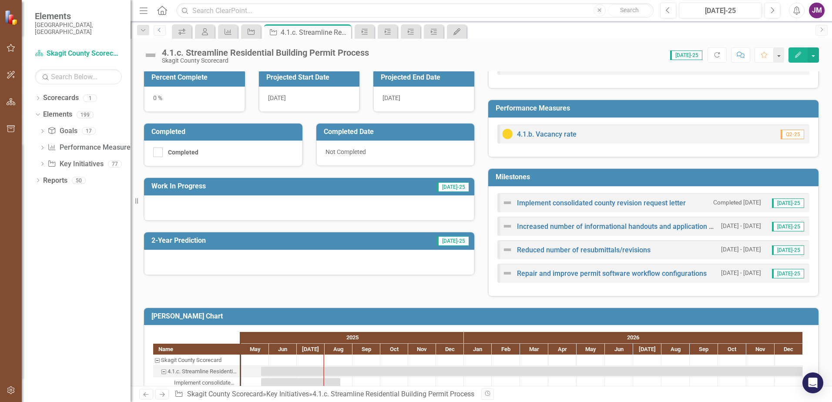
scroll to position [174, 0]
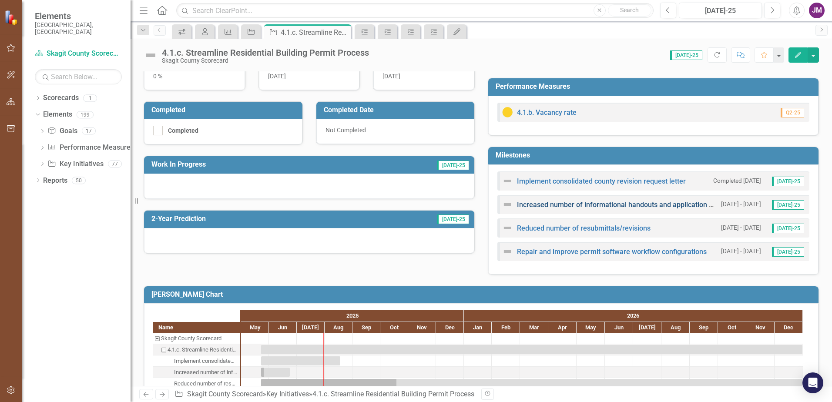
click at [445, 207] on link "Increased number of informational handouts and application guidance" at bounding box center [627, 205] width 221 height 8
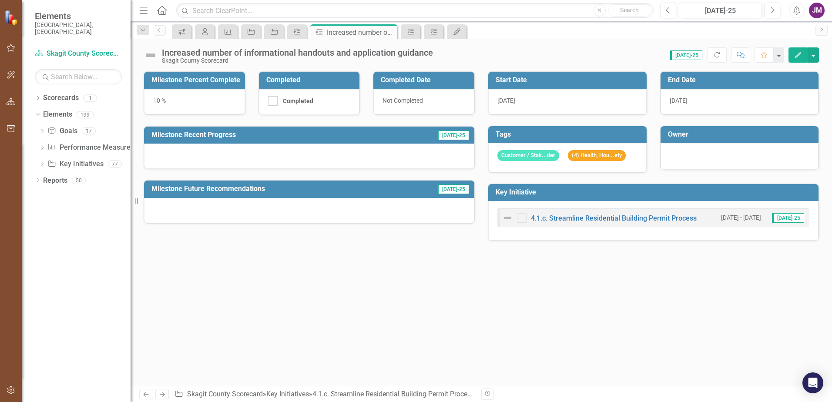
click at [445, 99] on div "[DATE]" at bounding box center [739, 101] width 158 height 25
click at [445, 96] on div "[DATE]" at bounding box center [739, 101] width 158 height 25
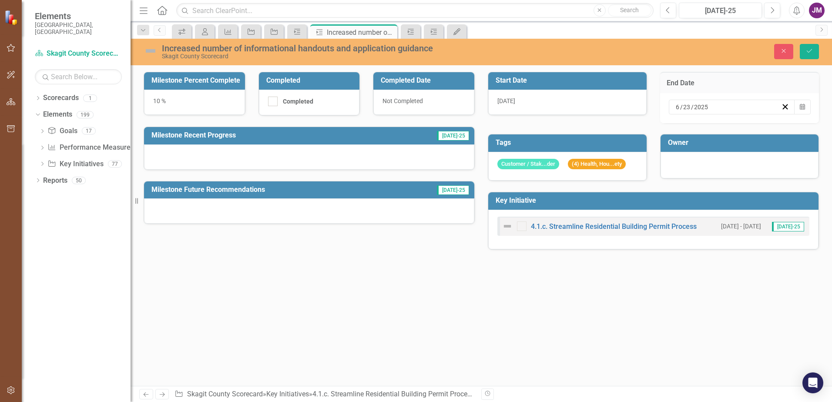
click at [445, 107] on div "[DATE]" at bounding box center [727, 107] width 107 height 9
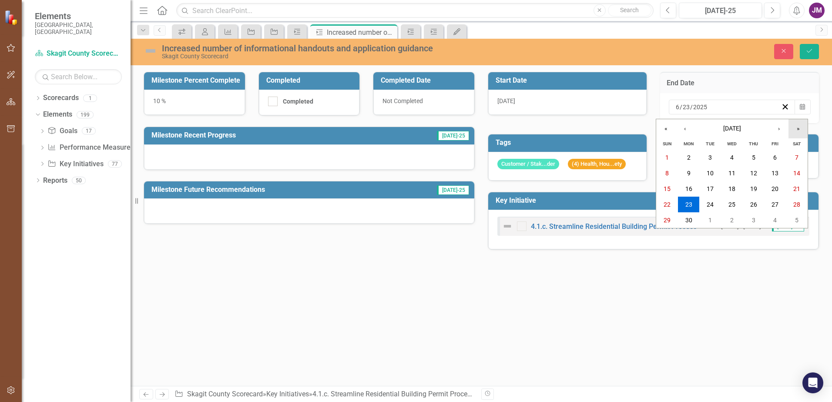
click at [445, 125] on button "»" at bounding box center [797, 128] width 19 height 19
click at [445, 222] on abbr "30" at bounding box center [709, 220] width 7 height 7
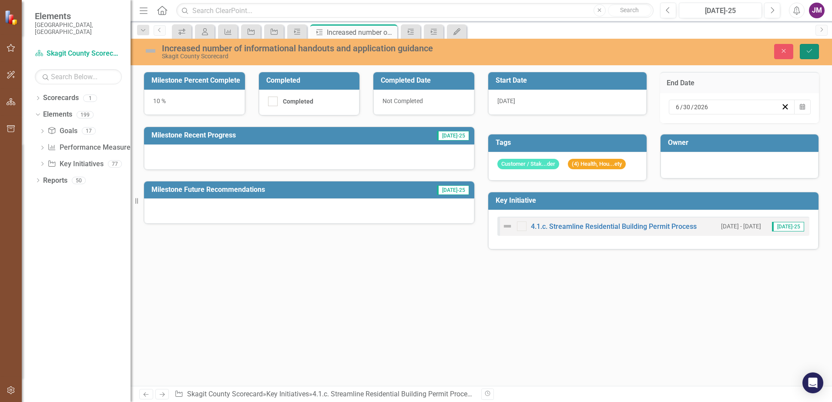
click at [445, 51] on button "Save" at bounding box center [809, 51] width 19 height 15
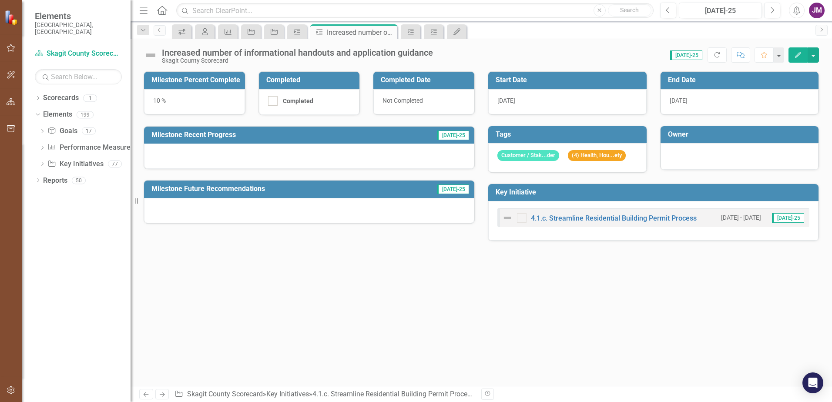
click at [160, 33] on link "Previous" at bounding box center [160, 30] width 12 height 10
click at [154, 27] on div "Dropdown Search icon.workspace My Workspace Close My Scorecard My Scorecard Clo…" at bounding box center [481, 29] width 701 height 17
click at [159, 33] on link "Previous" at bounding box center [160, 30] width 12 height 10
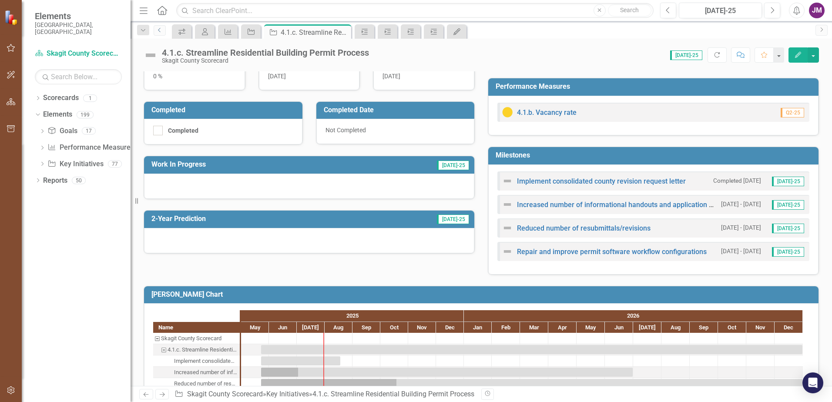
scroll to position [208, 0]
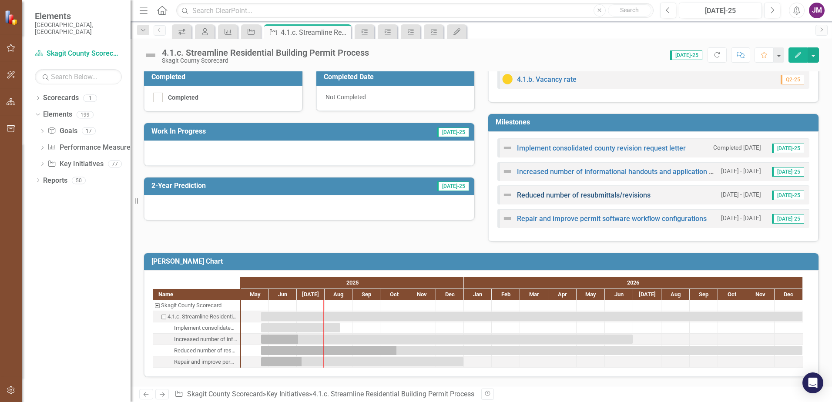
click at [445, 197] on link "Reduced number of resubmittals/revisions" at bounding box center [584, 195] width 134 height 8
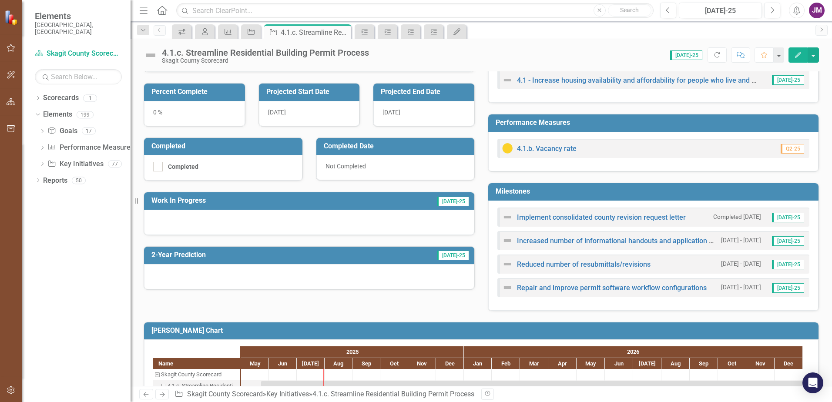
scroll to position [208, 0]
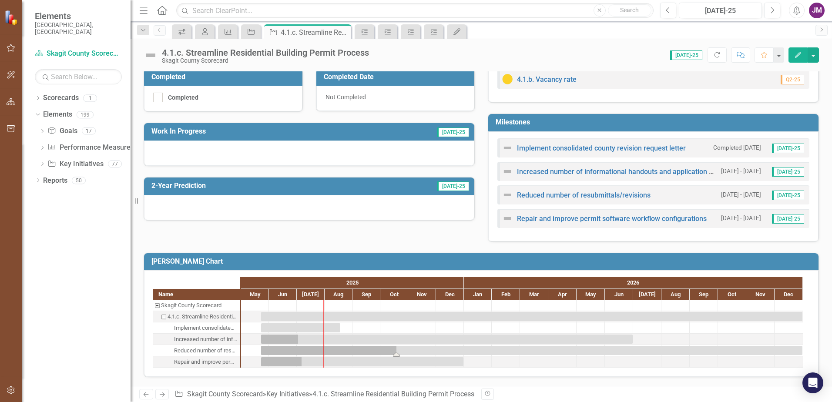
click at [316, 323] on div "Task: Start date: 2025-05-23 End date: 2026-12-31" at bounding box center [531, 350] width 541 height 9
click at [445, 198] on link "Reduced number of resubmittals/revisions" at bounding box center [584, 195] width 134 height 8
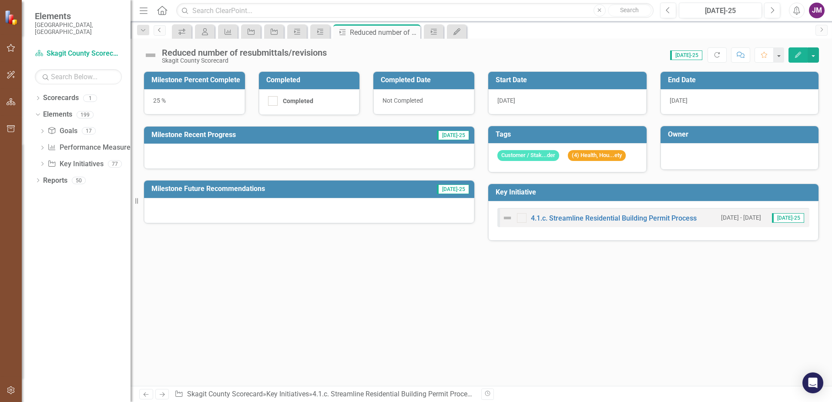
click at [161, 32] on icon "Previous" at bounding box center [159, 29] width 7 height 5
click at [159, 29] on icon at bounding box center [159, 30] width 2 height 4
